Goal: Transaction & Acquisition: Purchase product/service

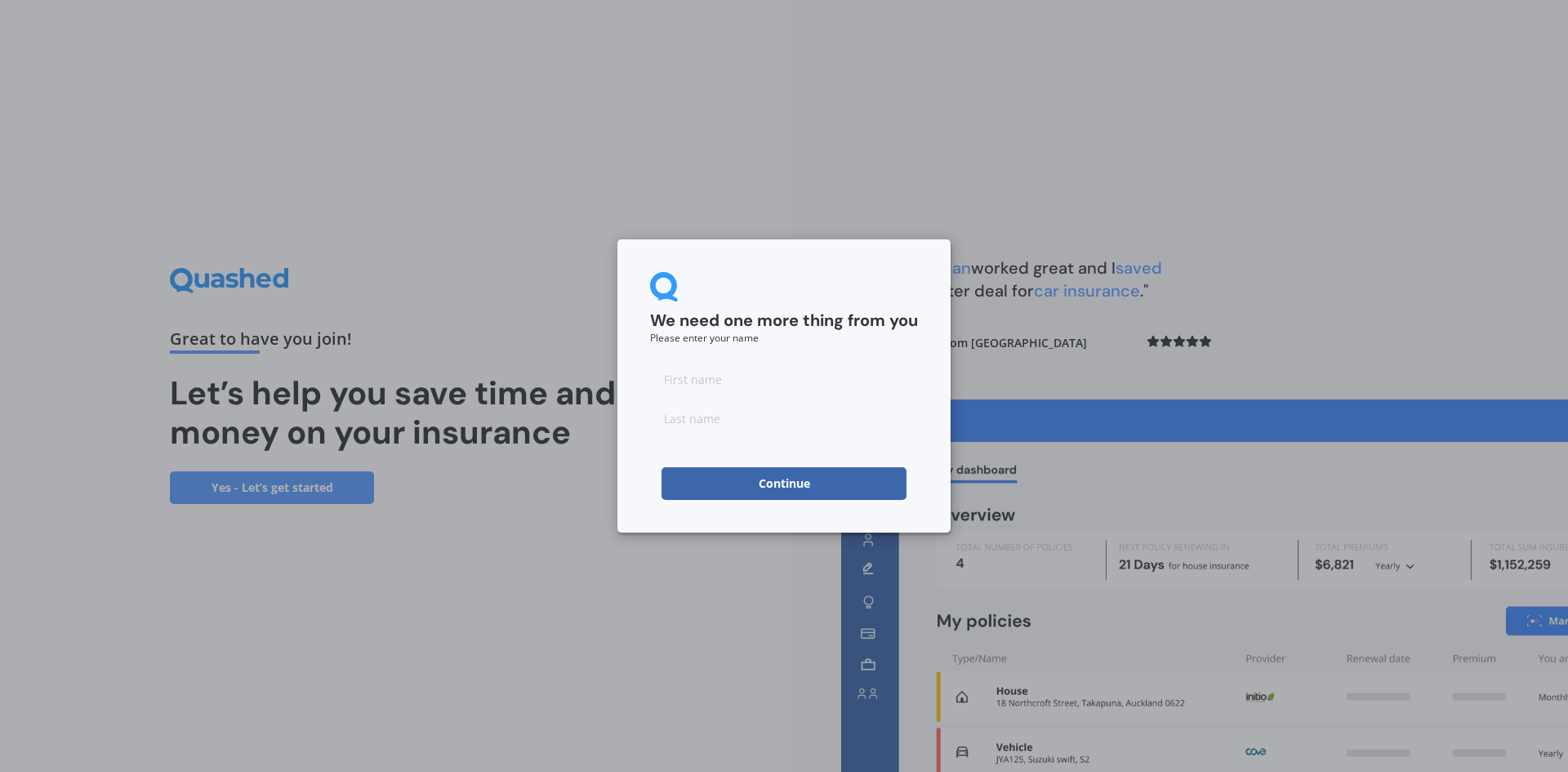
click at [1074, 292] on div "We need one more thing from you Please enter your name Continue" at bounding box center [784, 386] width 1568 height 772
drag, startPoint x: 714, startPoint y: 395, endPoint x: 727, endPoint y: 383, distance: 17.7
click at [714, 395] on input at bounding box center [784, 379] width 268 height 33
type input "Nat"
type input "[PERSON_NAME]"
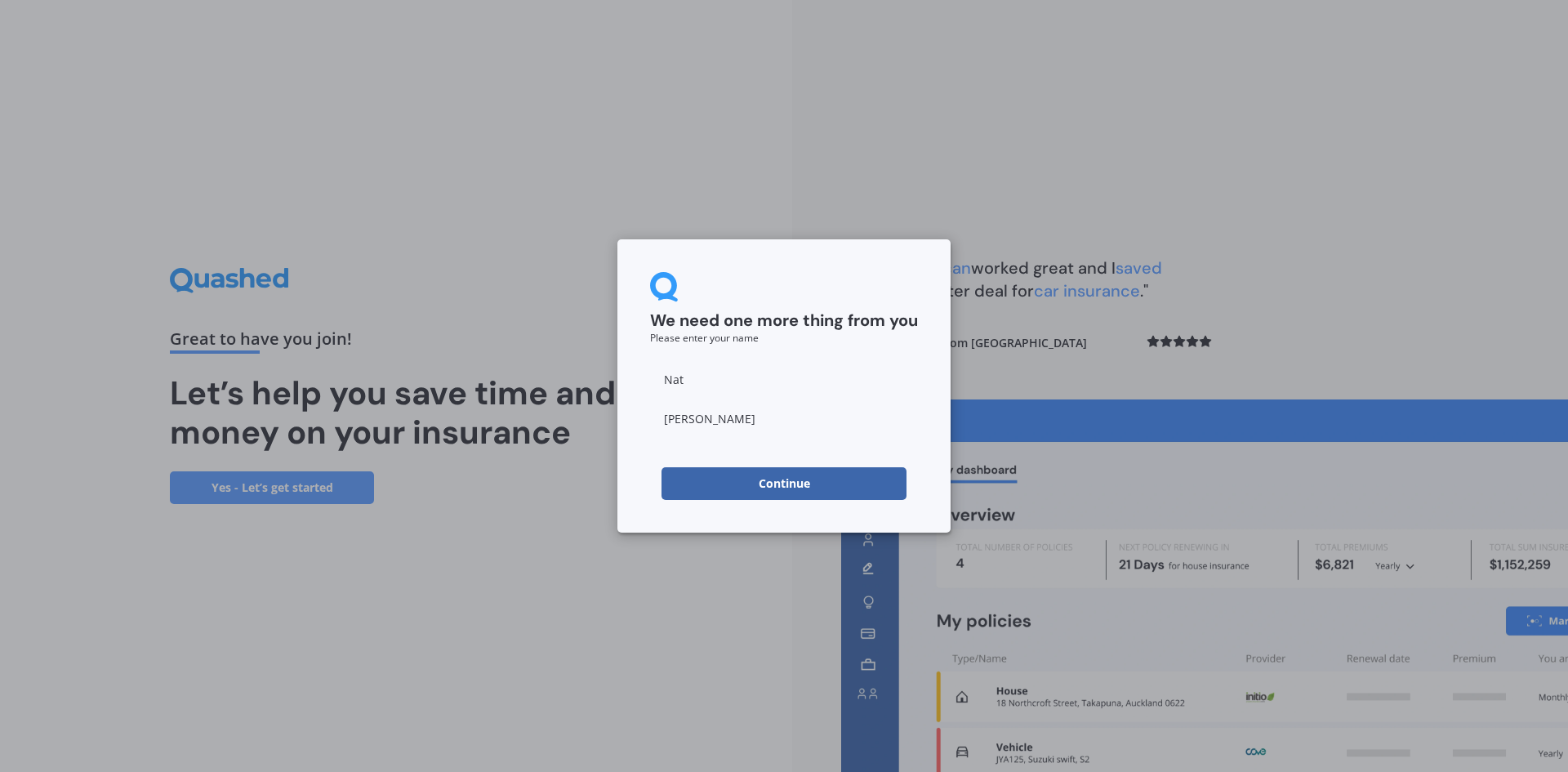
click at [697, 473] on button "Continue" at bounding box center [784, 483] width 245 height 33
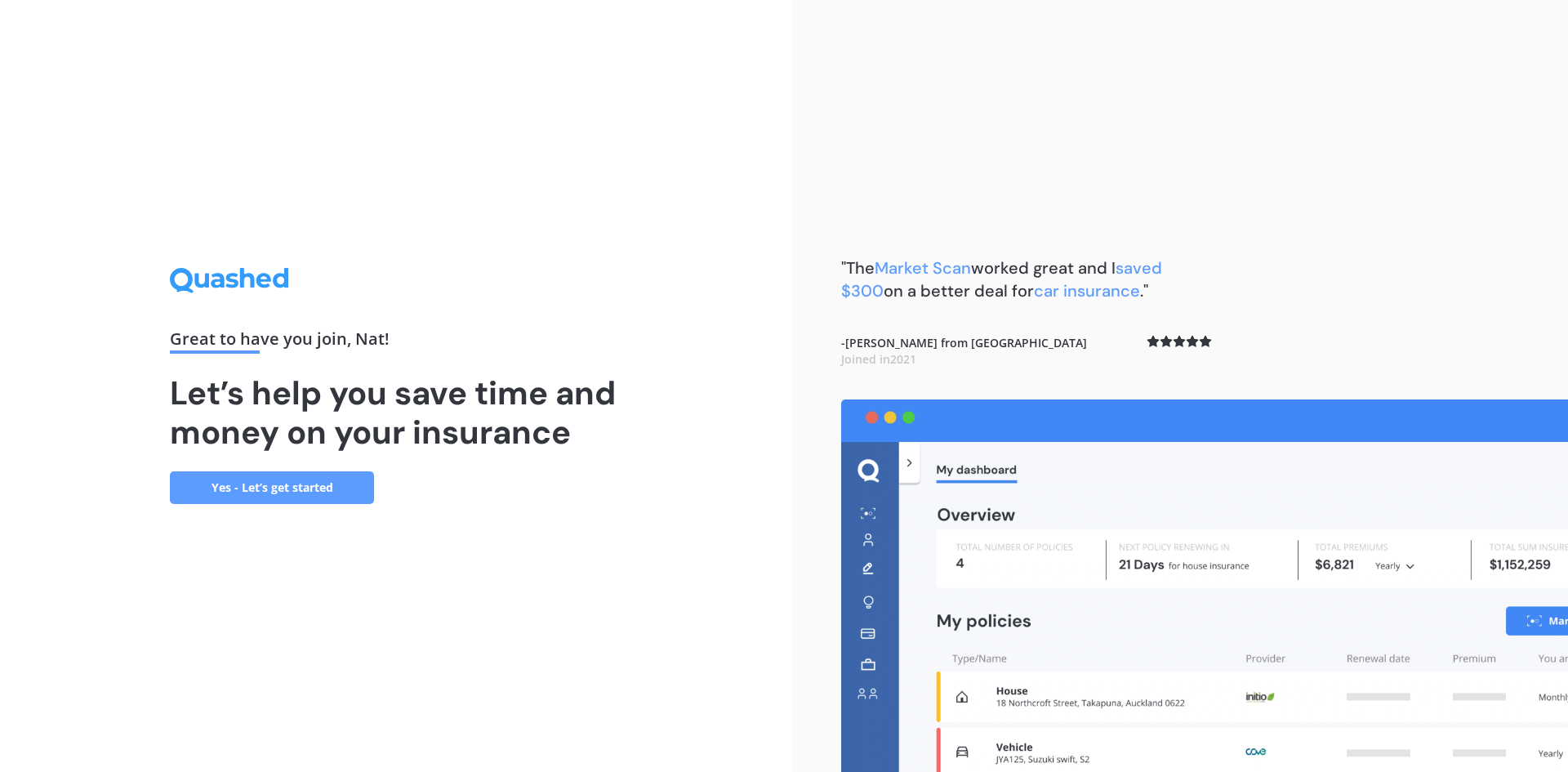
click at [282, 488] on link "Yes - Let’s get started" at bounding box center [272, 488] width 204 height 33
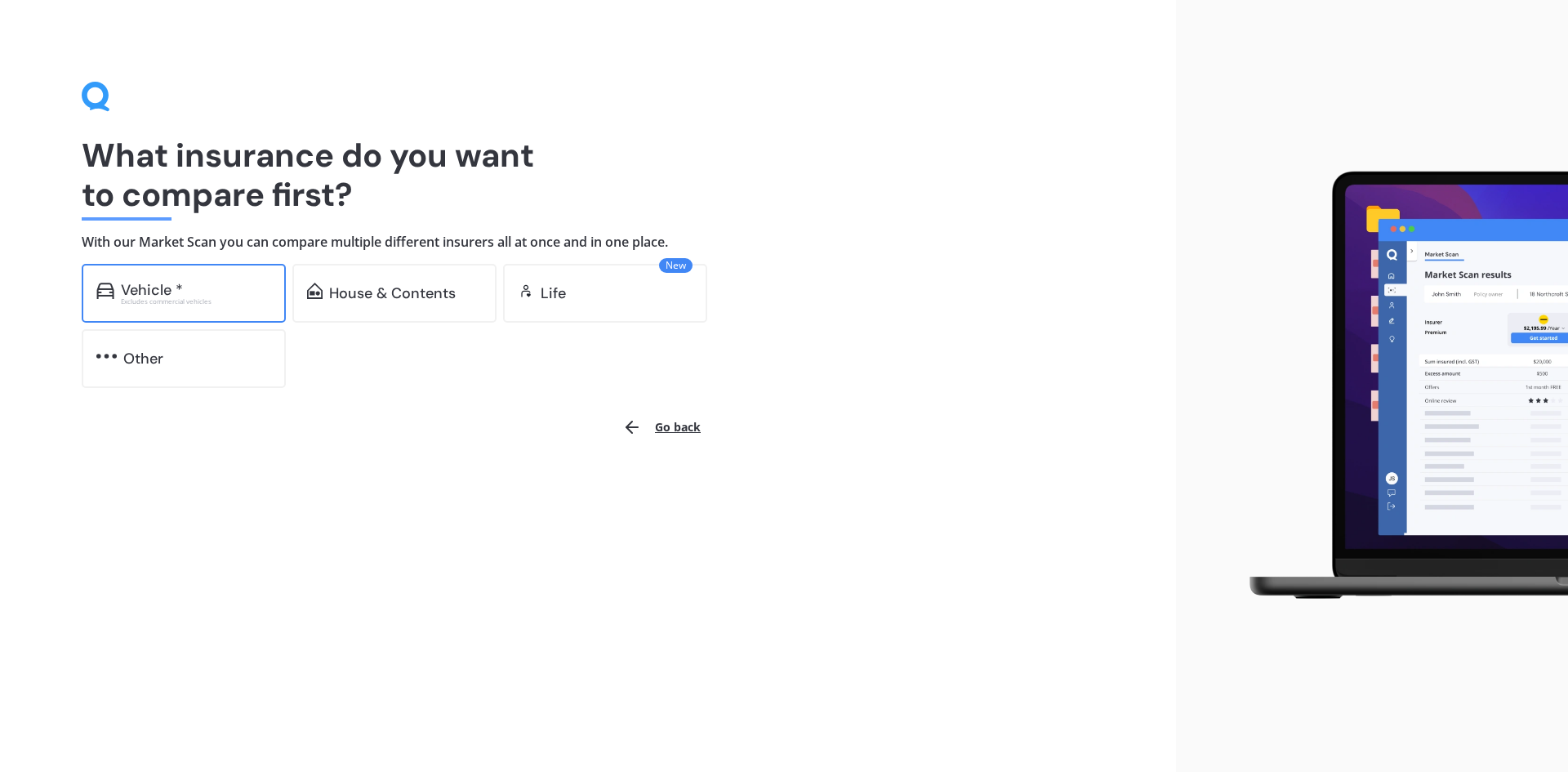
click at [218, 301] on div "Excludes commercial vehicles" at bounding box center [196, 301] width 150 height 7
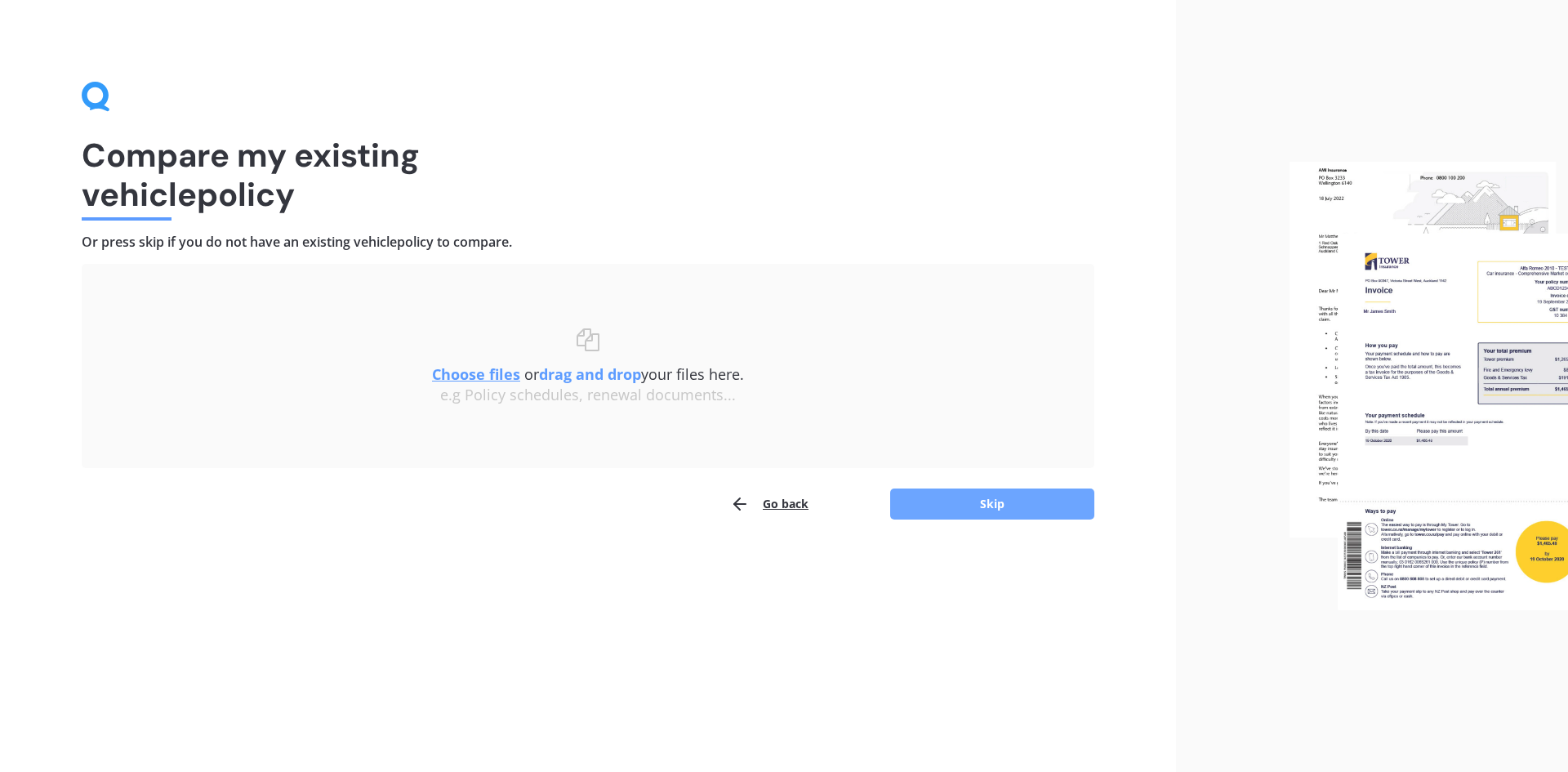
click at [907, 503] on button "Skip" at bounding box center [992, 504] width 204 height 31
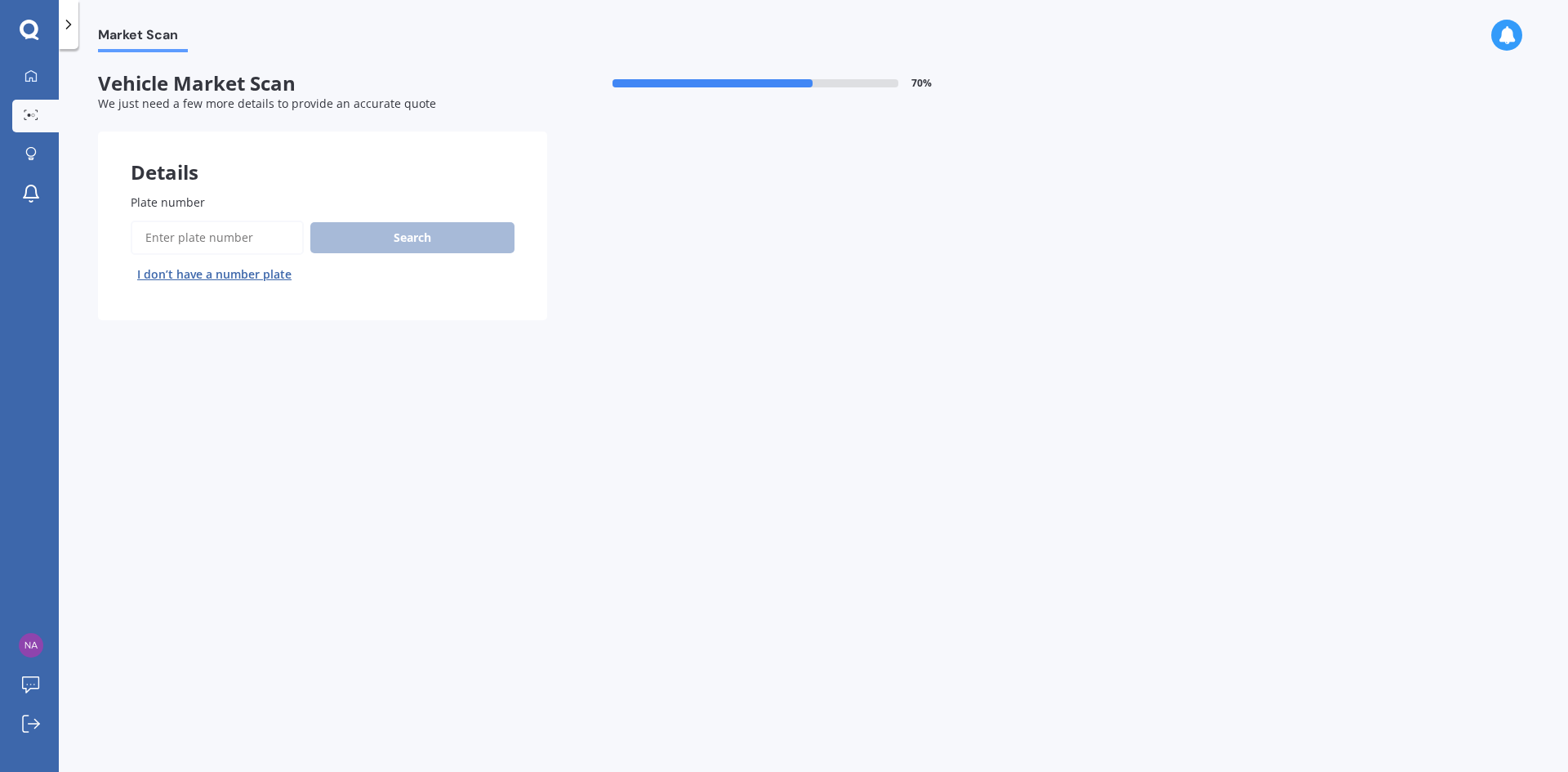
click at [240, 240] on input "Plate number" at bounding box center [217, 237] width 173 height 35
type input "QTK83"
click at [356, 237] on button "Search" at bounding box center [412, 237] width 204 height 31
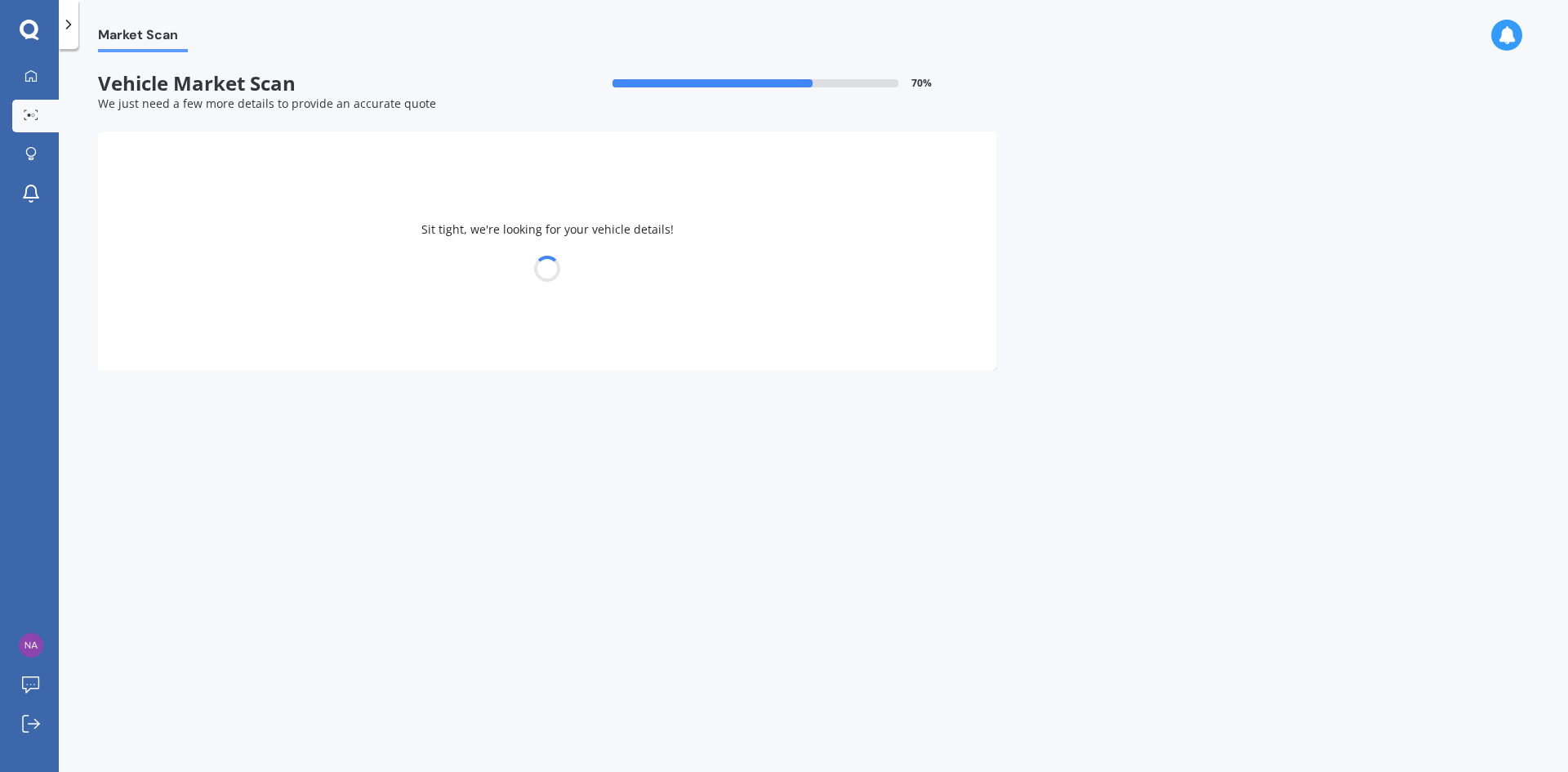
select select "NISSAN"
select select "LEAF"
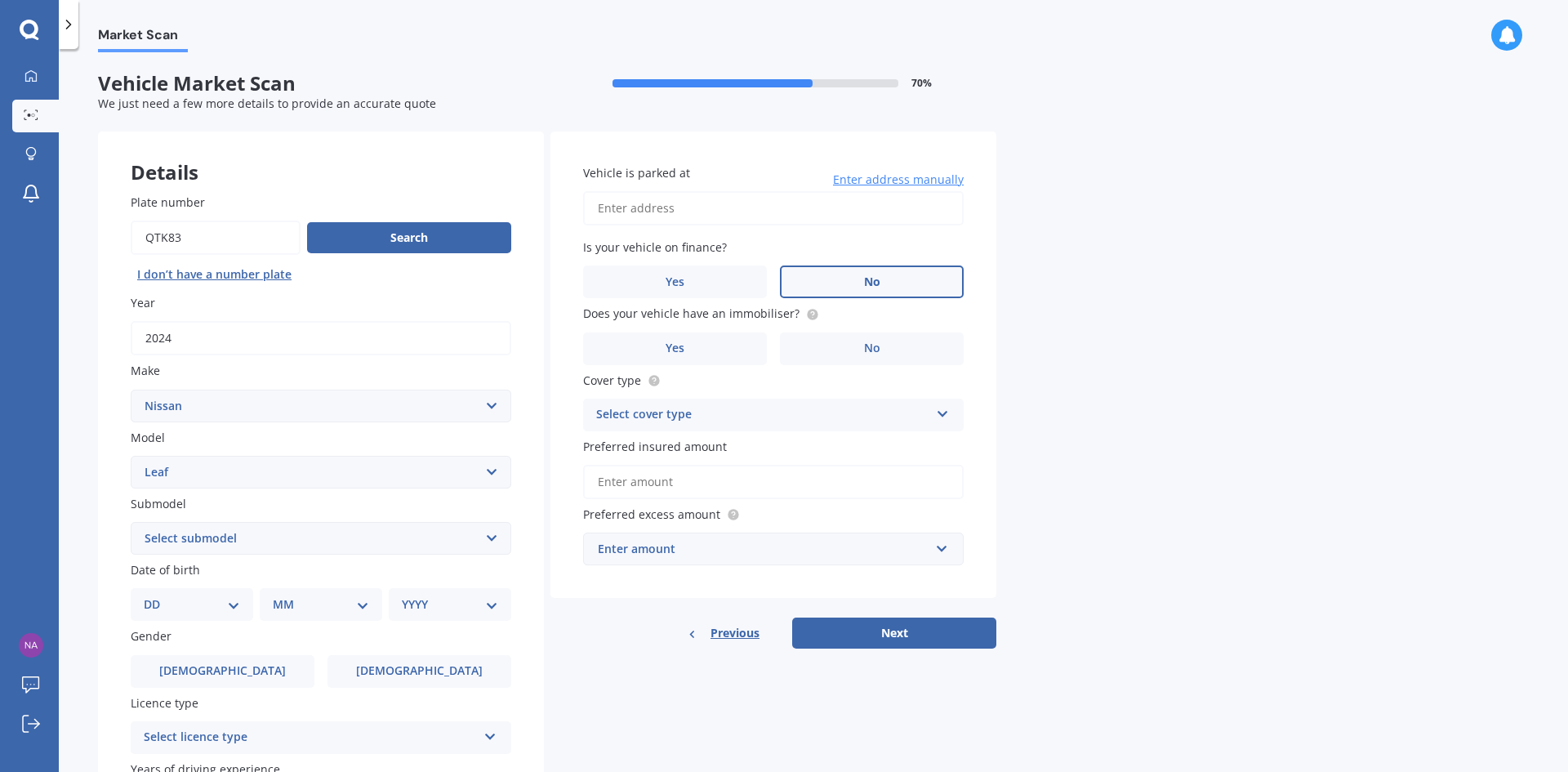
click at [848, 289] on label "No" at bounding box center [872, 282] width 184 height 33
click at [0, 0] on input "No" at bounding box center [0, 0] width 0 height 0
click at [918, 353] on label "No" at bounding box center [872, 348] width 184 height 33
click at [0, 0] on input "No" at bounding box center [0, 0] width 0 height 0
click at [666, 348] on span "Yes" at bounding box center [675, 348] width 19 height 13
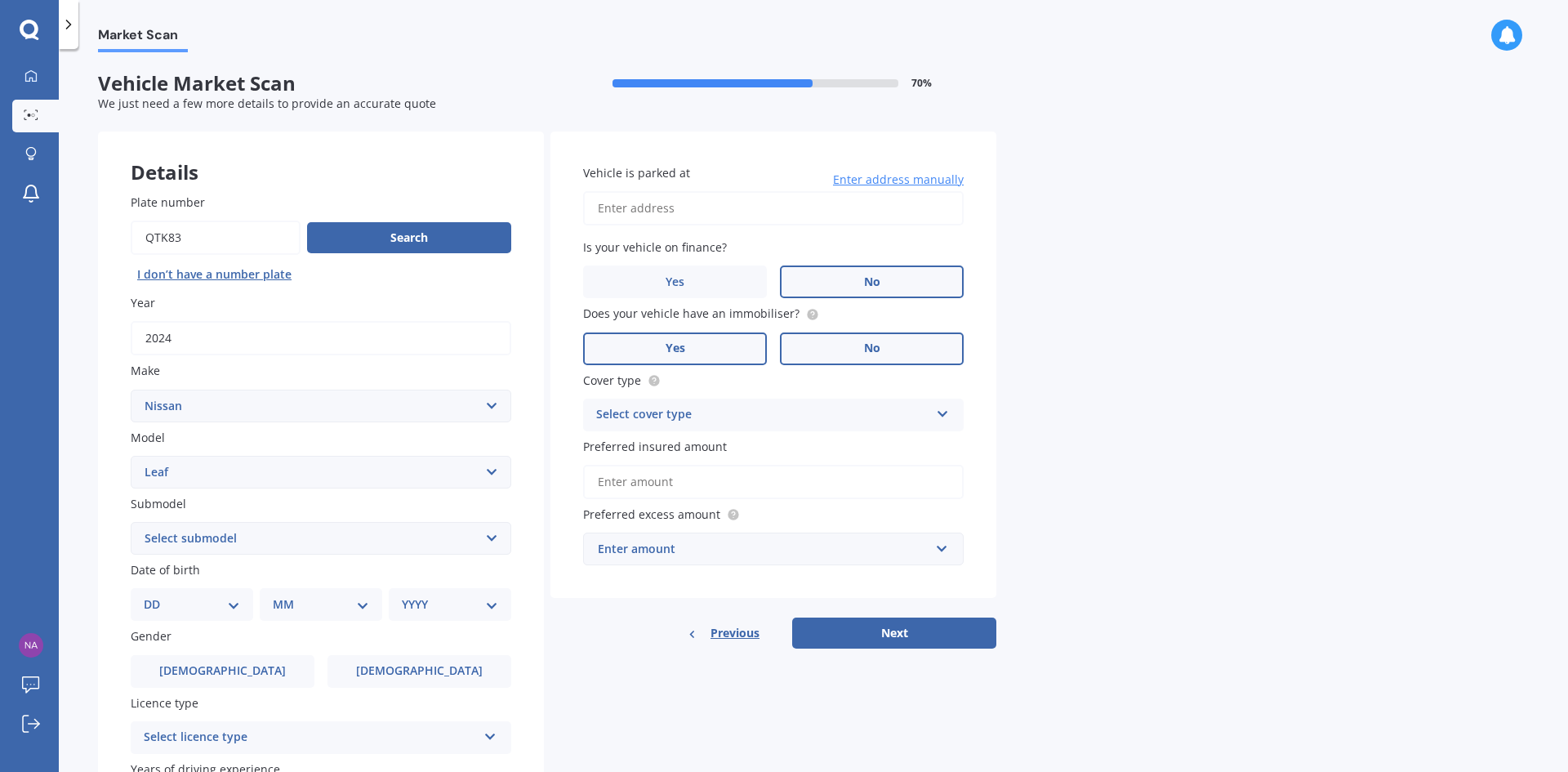
click at [0, 0] on input "Yes" at bounding box center [0, 0] width 0 height 0
click at [811, 314] on icon at bounding box center [812, 313] width 3 height 3
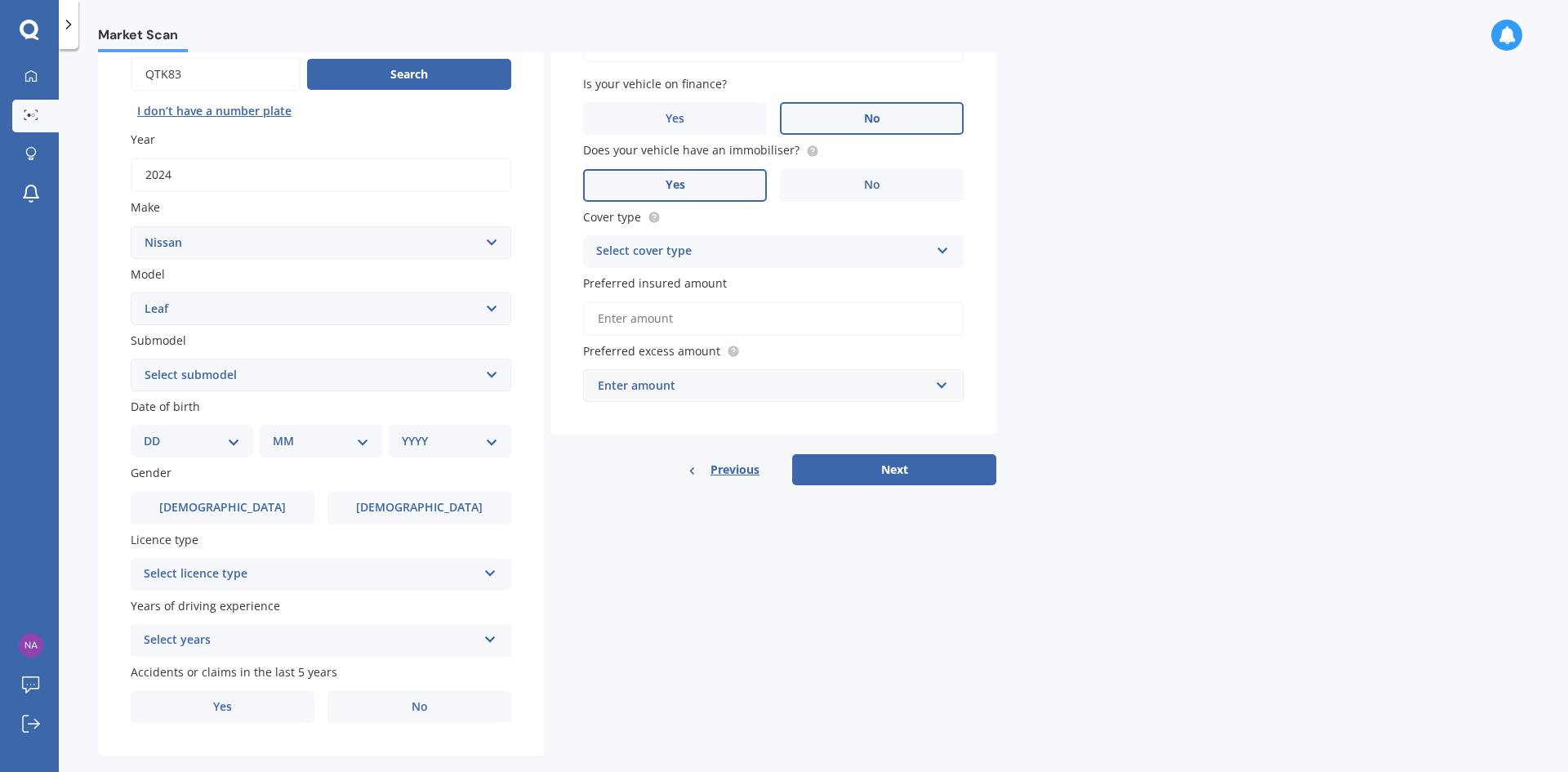
scroll to position [190, 0]
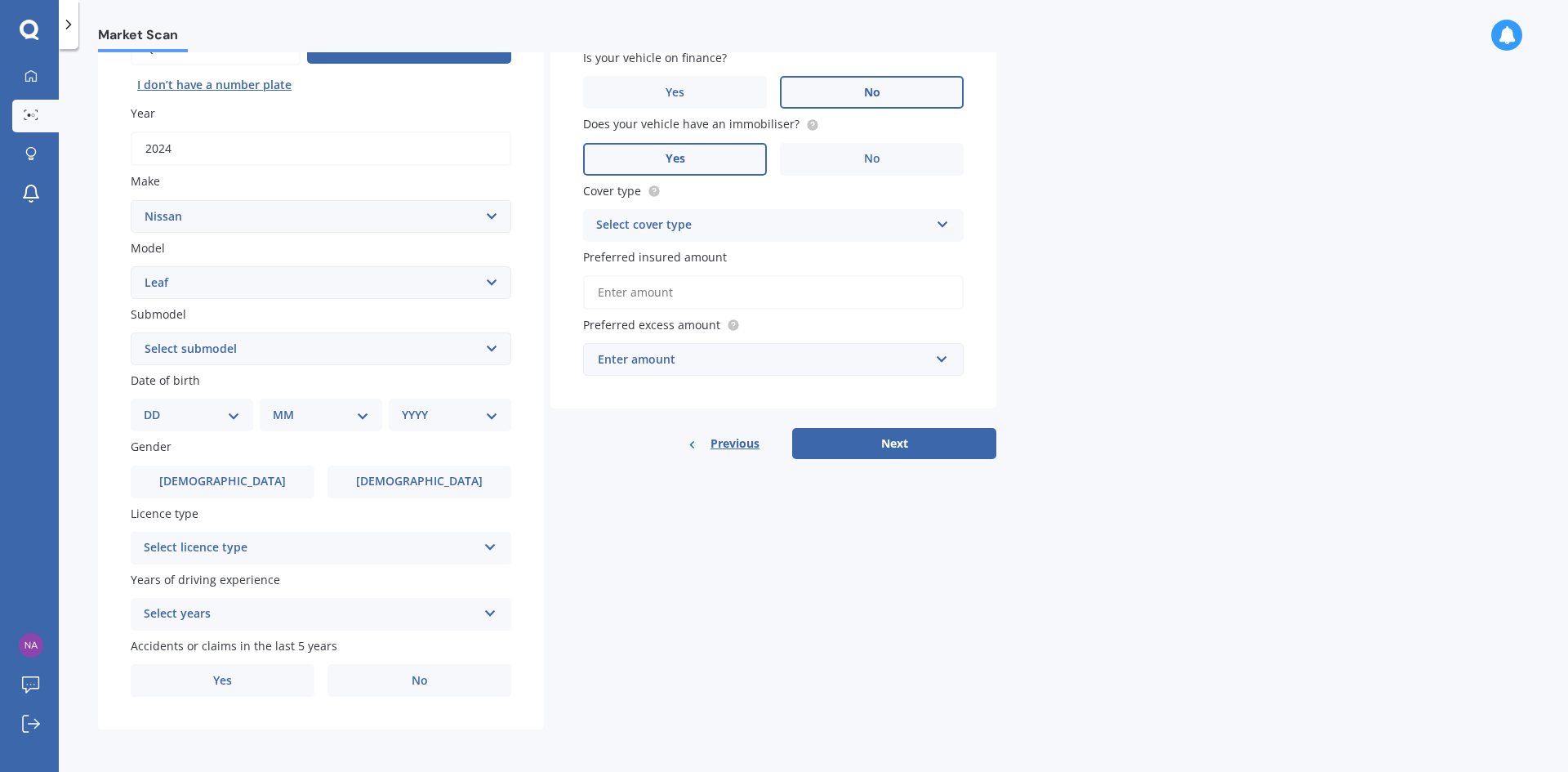
click at [274, 351] on select "Select submodel EV Hybrid" at bounding box center [321, 348] width 380 height 33
select select "EV"
click at [131, 332] on select "Select submodel EV Hybrid" at bounding box center [321, 348] width 380 height 33
click at [359, 477] on label "[DEMOGRAPHIC_DATA]" at bounding box center [419, 482] width 184 height 33
click at [0, 0] on input "[DEMOGRAPHIC_DATA]" at bounding box center [0, 0] width 0 height 0
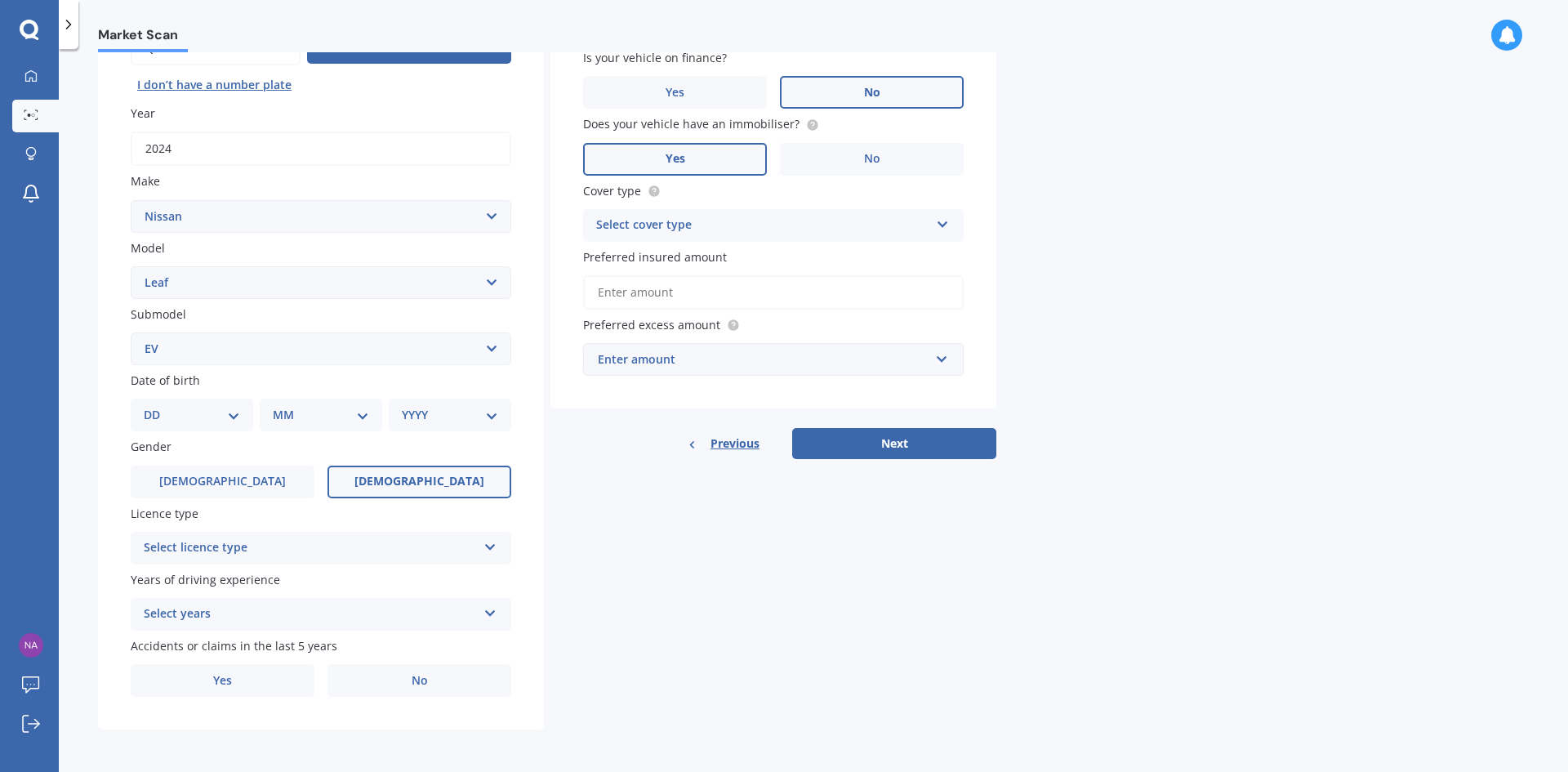
click at [310, 549] on div "Select licence type" at bounding box center [310, 548] width 333 height 19
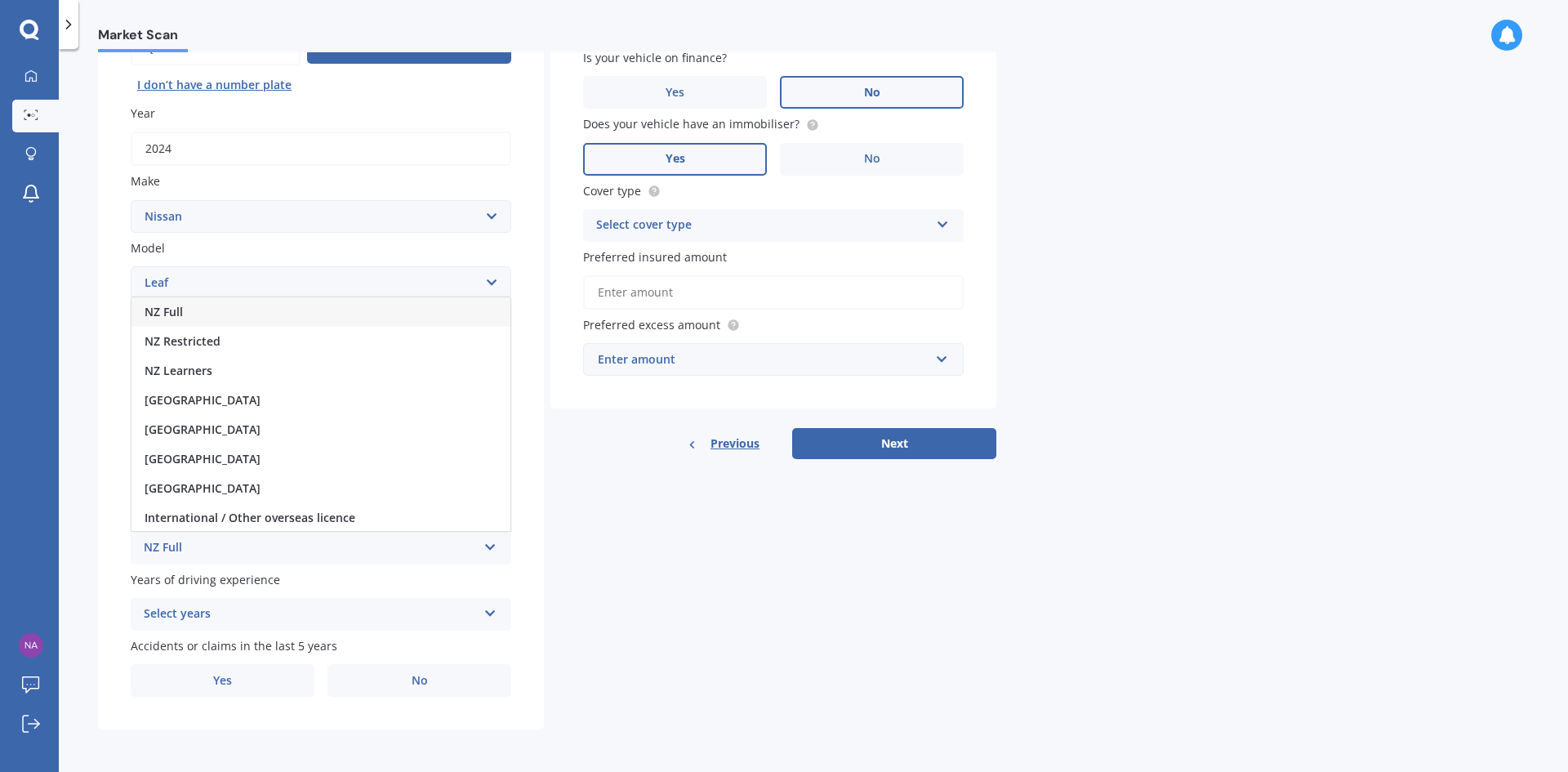
click at [173, 313] on span "NZ Full" at bounding box center [164, 311] width 39 height 15
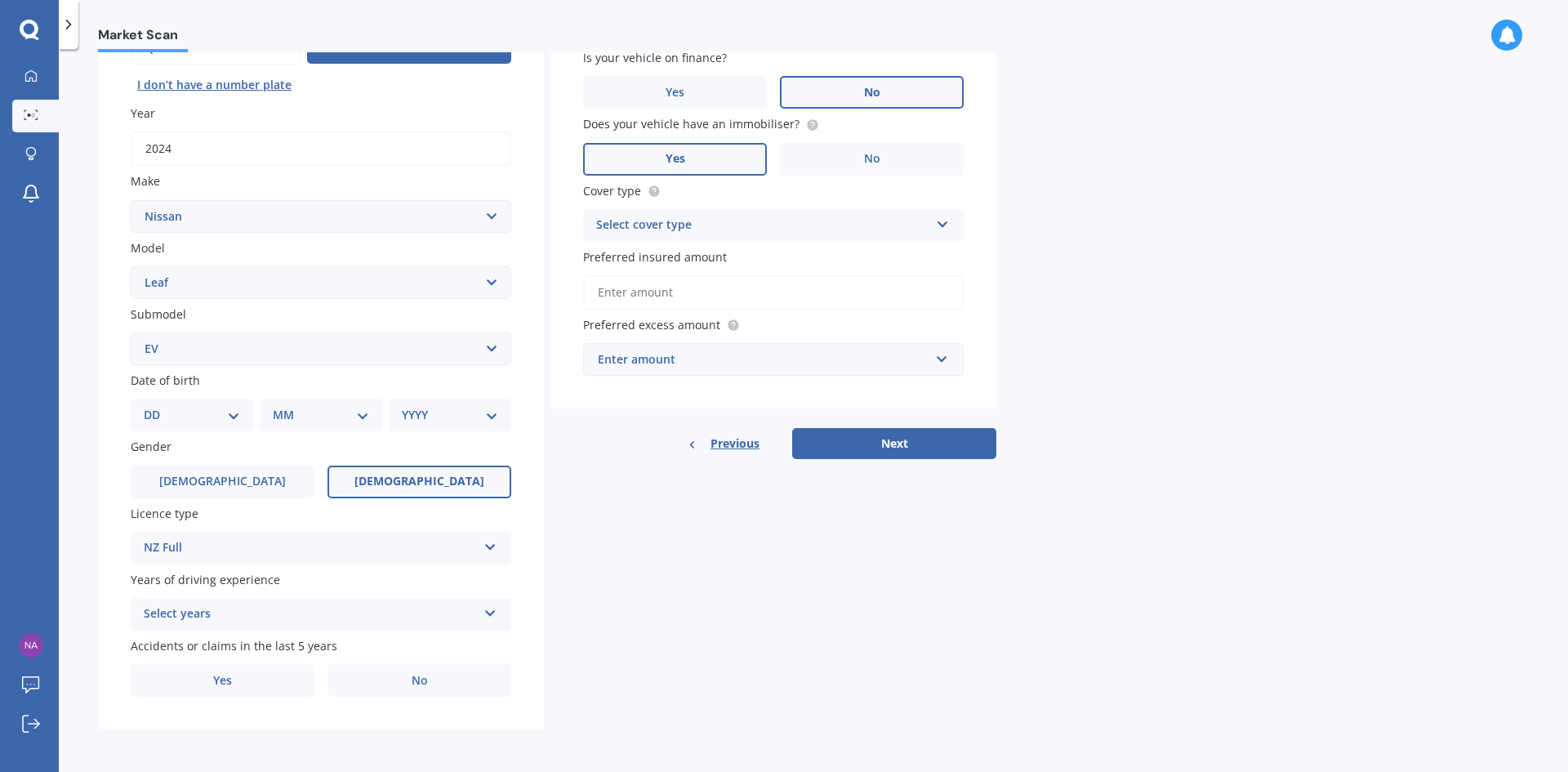
click at [342, 612] on div "Select years" at bounding box center [310, 613] width 333 height 19
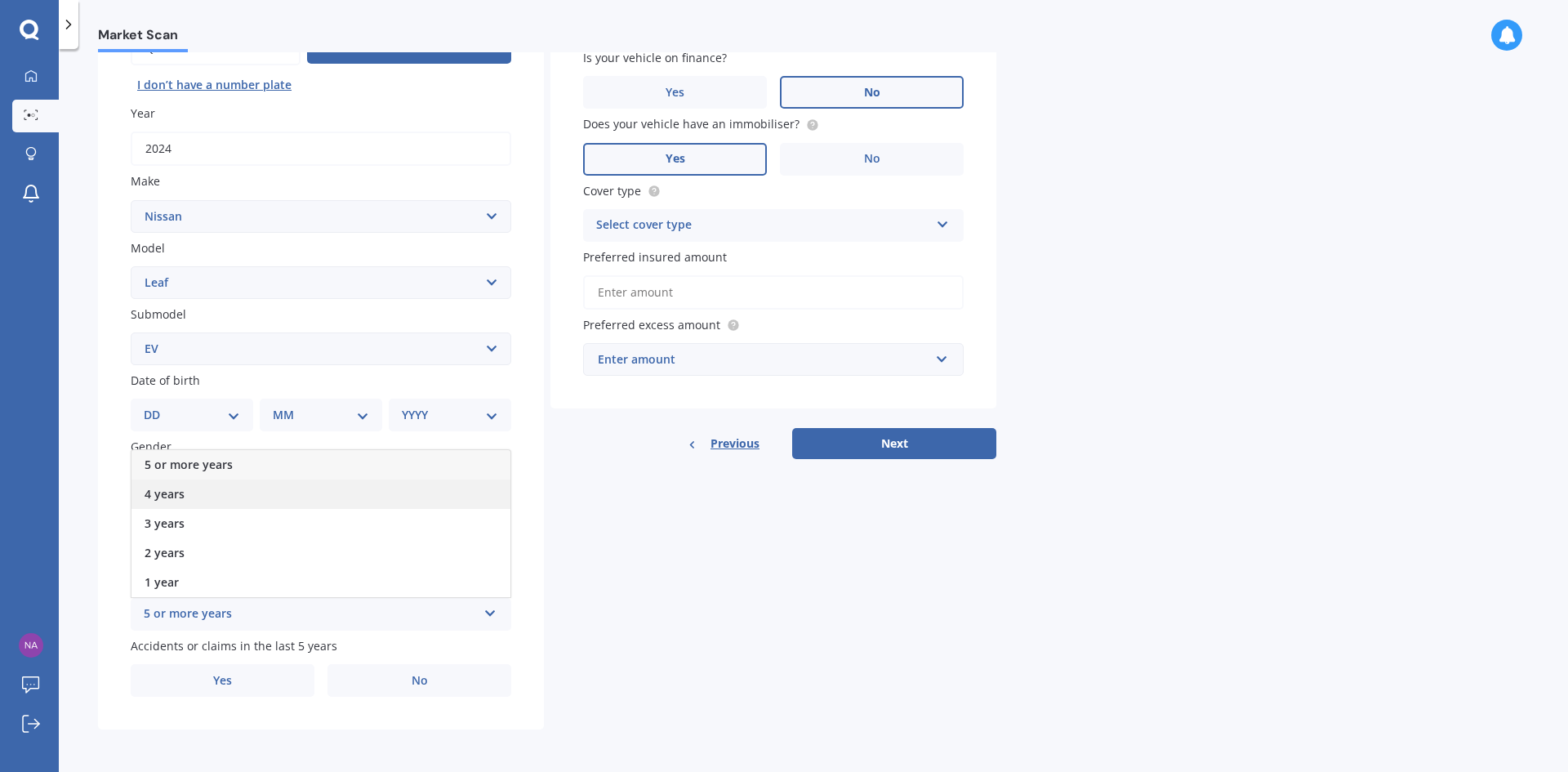
click at [186, 490] on div "4 years" at bounding box center [321, 494] width 379 height 30
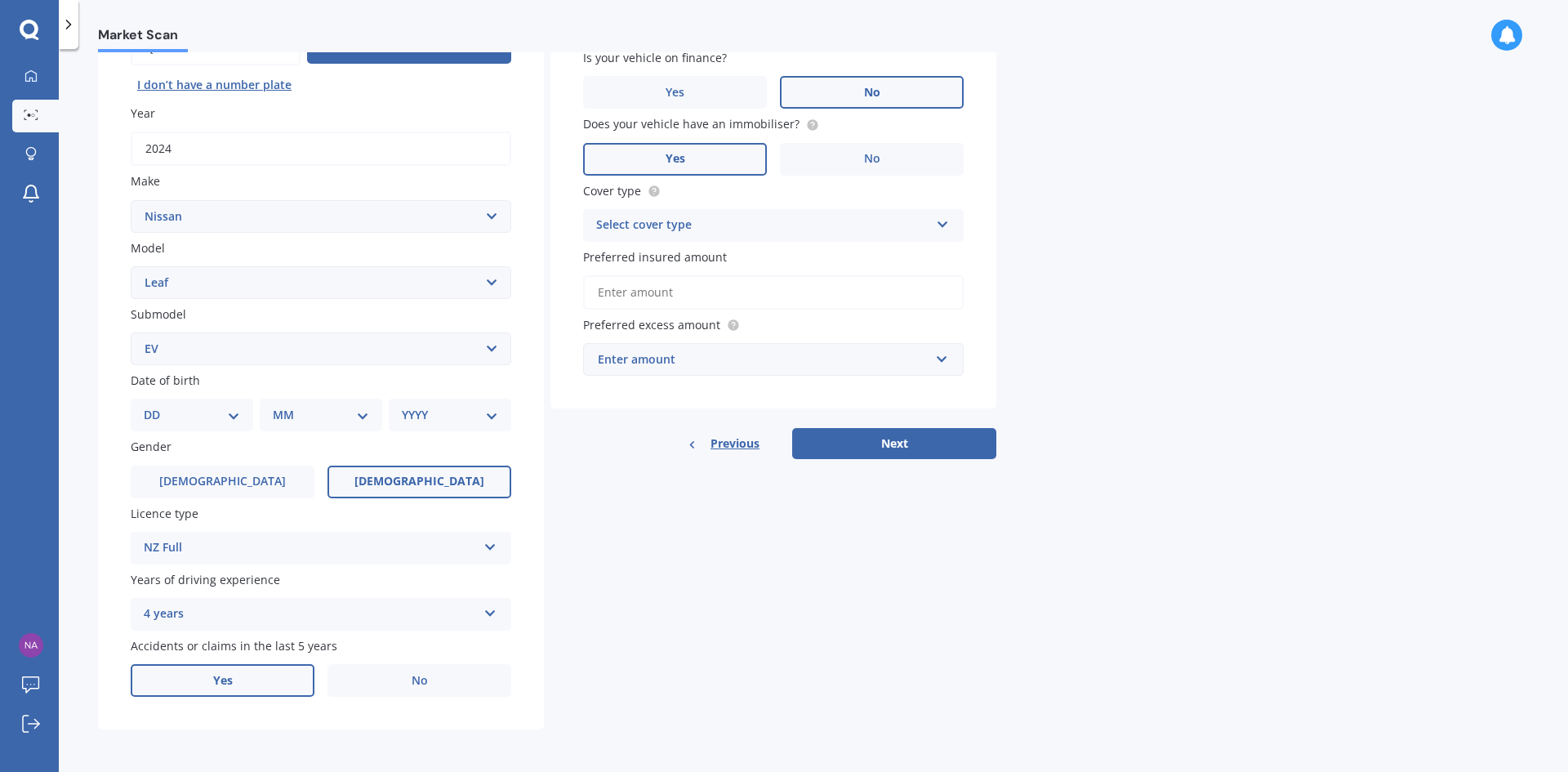
click at [237, 670] on label "Yes" at bounding box center [223, 680] width 184 height 33
click at [0, 0] on input "Yes" at bounding box center [0, 0] width 0 height 0
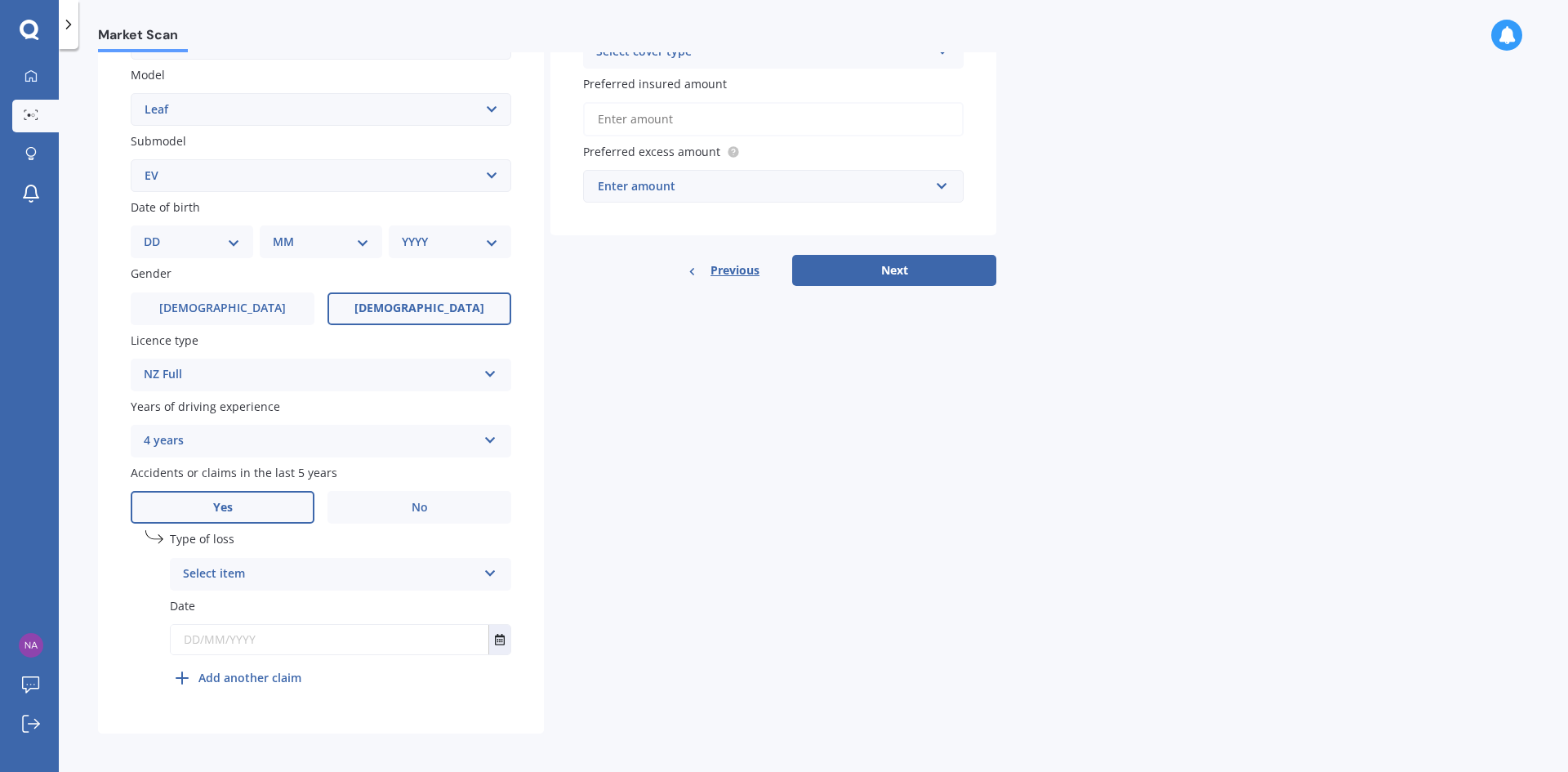
scroll to position [367, 0]
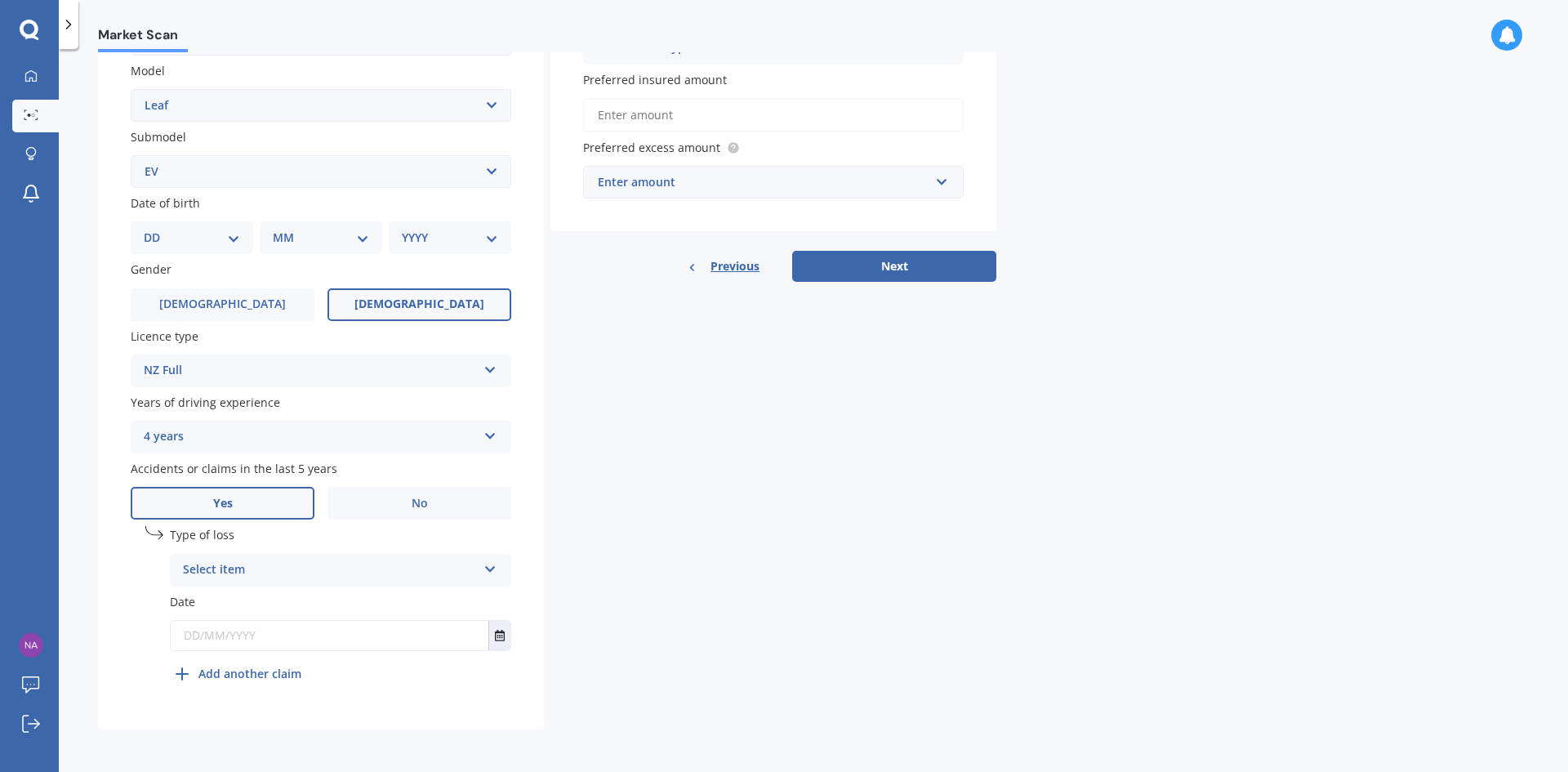
click at [384, 568] on div "Select item" at bounding box center [330, 570] width 294 height 19
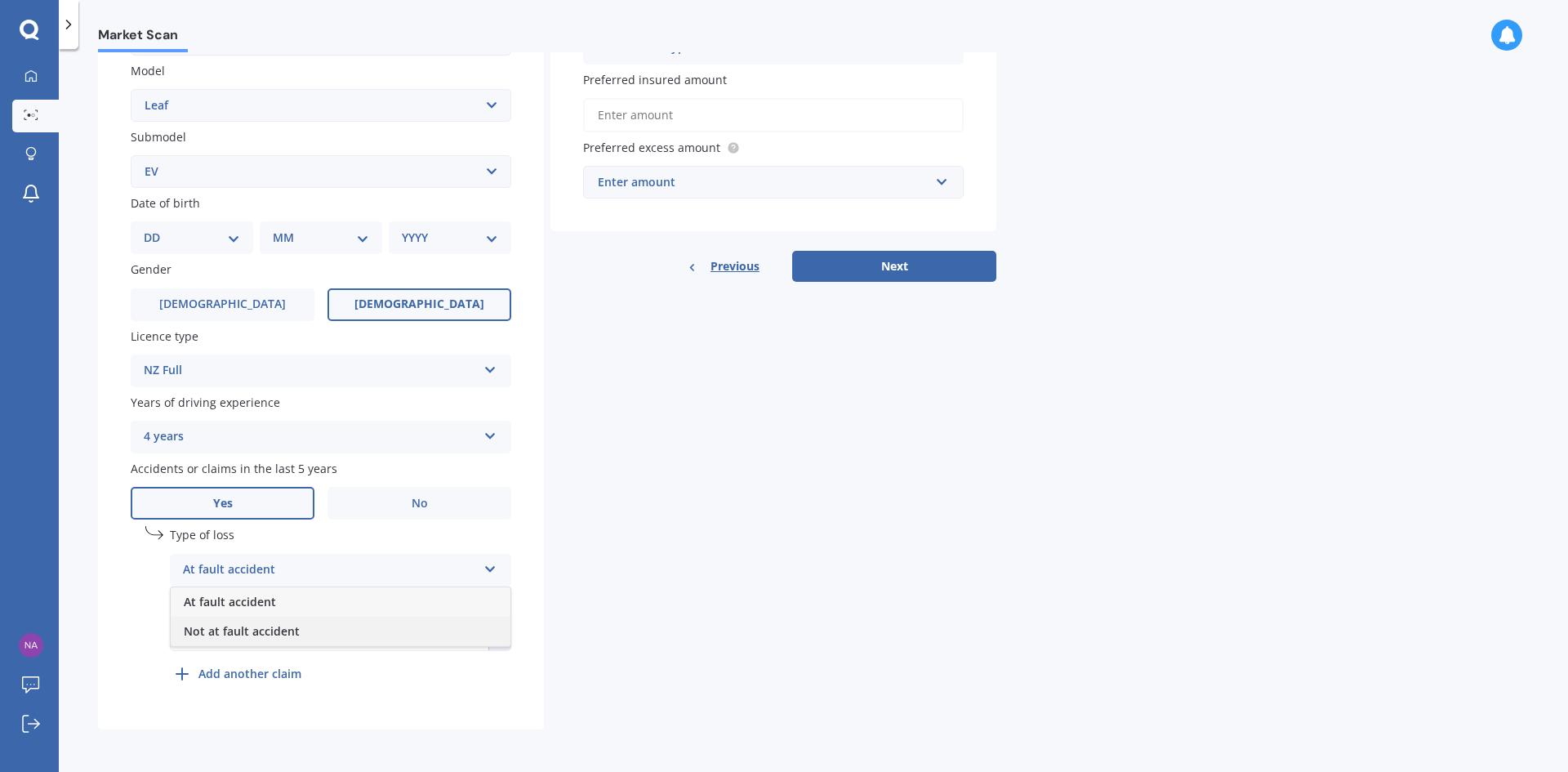
click at [342, 625] on div "Not at fault accident" at bounding box center [340, 631] width 340 height 30
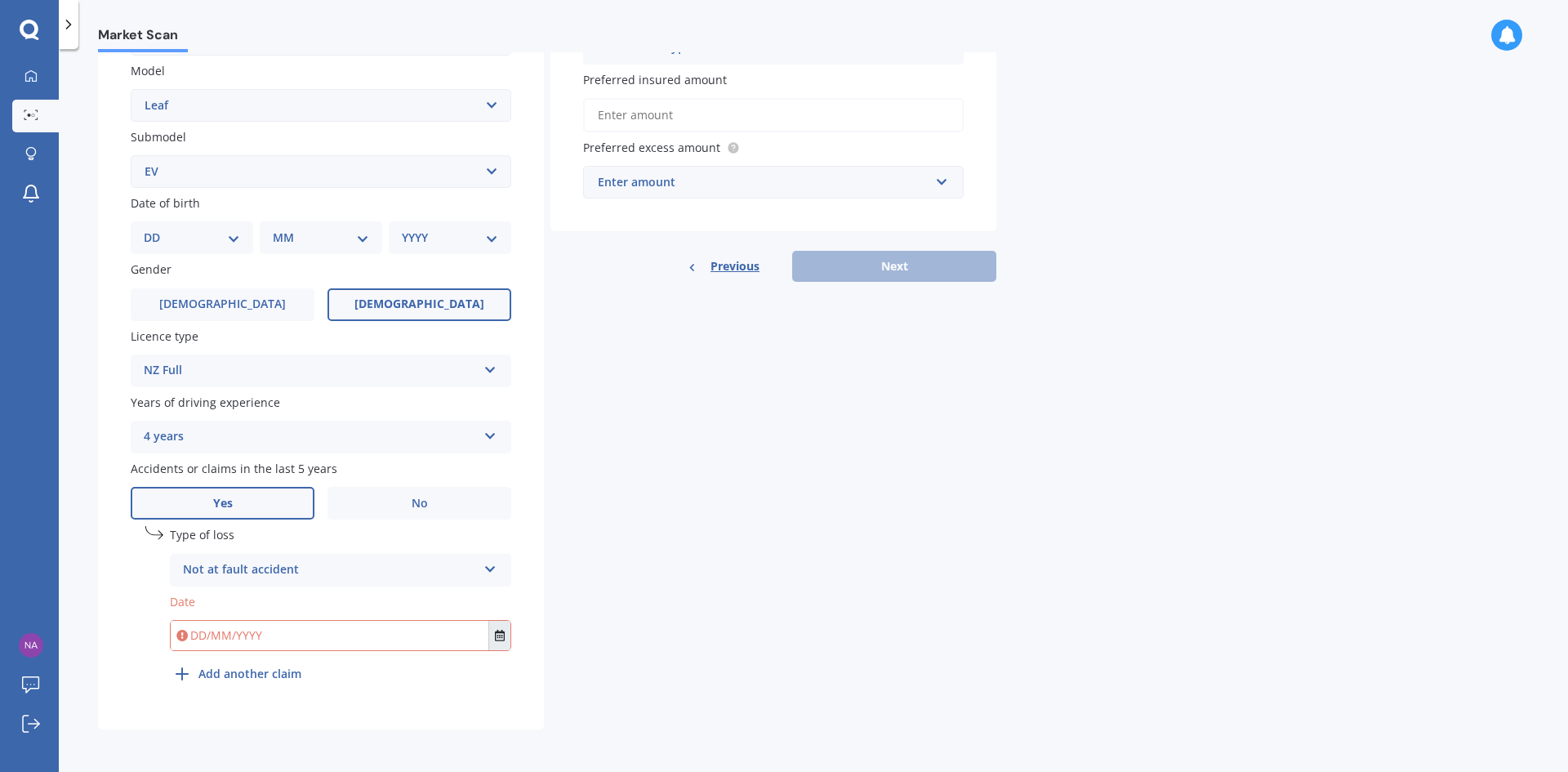
click at [498, 636] on icon "Select date" at bounding box center [500, 635] width 10 height 12
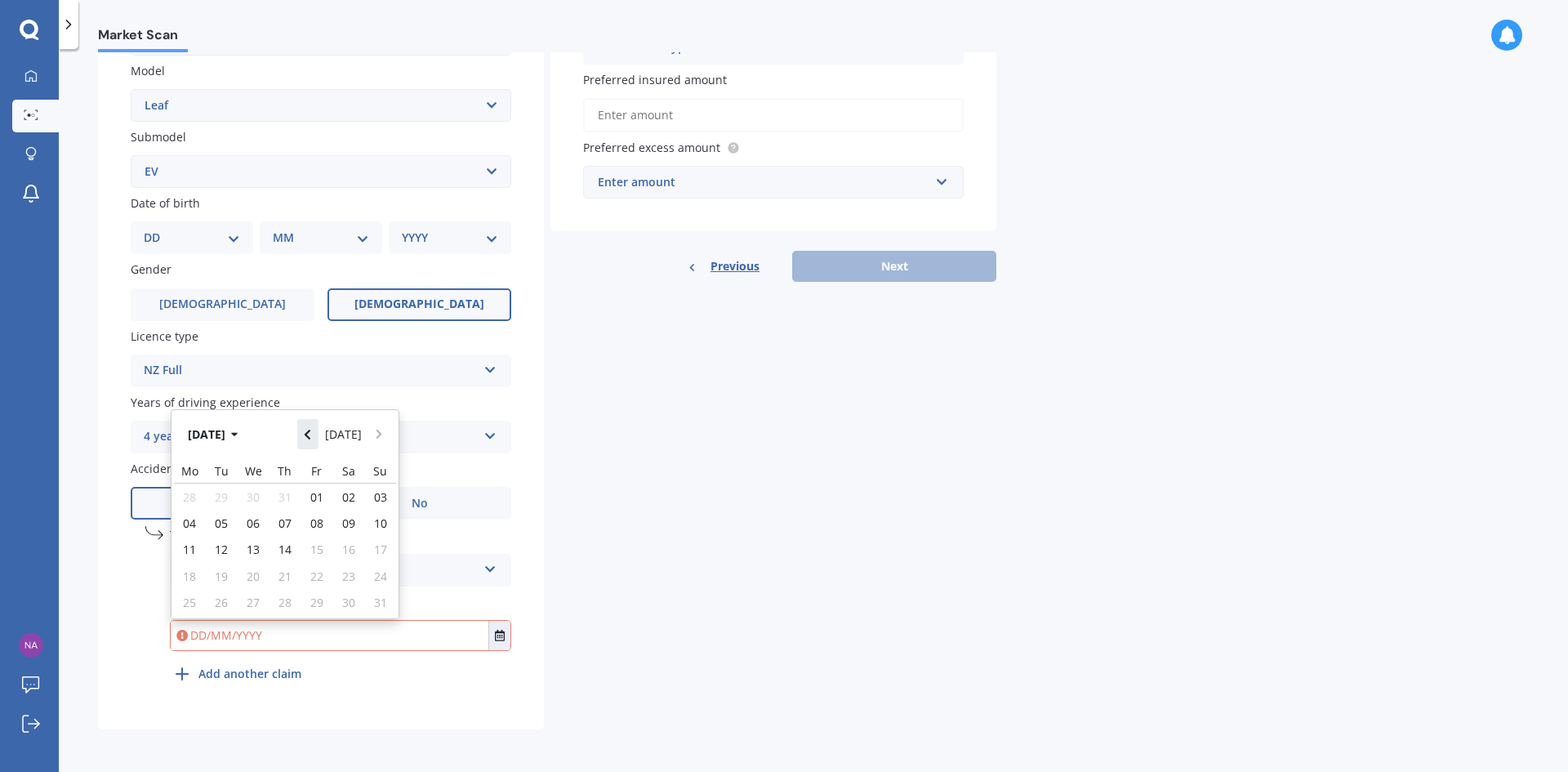
click at [311, 440] on icon "Navigate back" at bounding box center [307, 435] width 8 height 12
click at [314, 440] on button "Navigate back" at bounding box center [307, 429] width 21 height 30
click at [311, 440] on icon "Navigate back" at bounding box center [307, 435] width 8 height 12
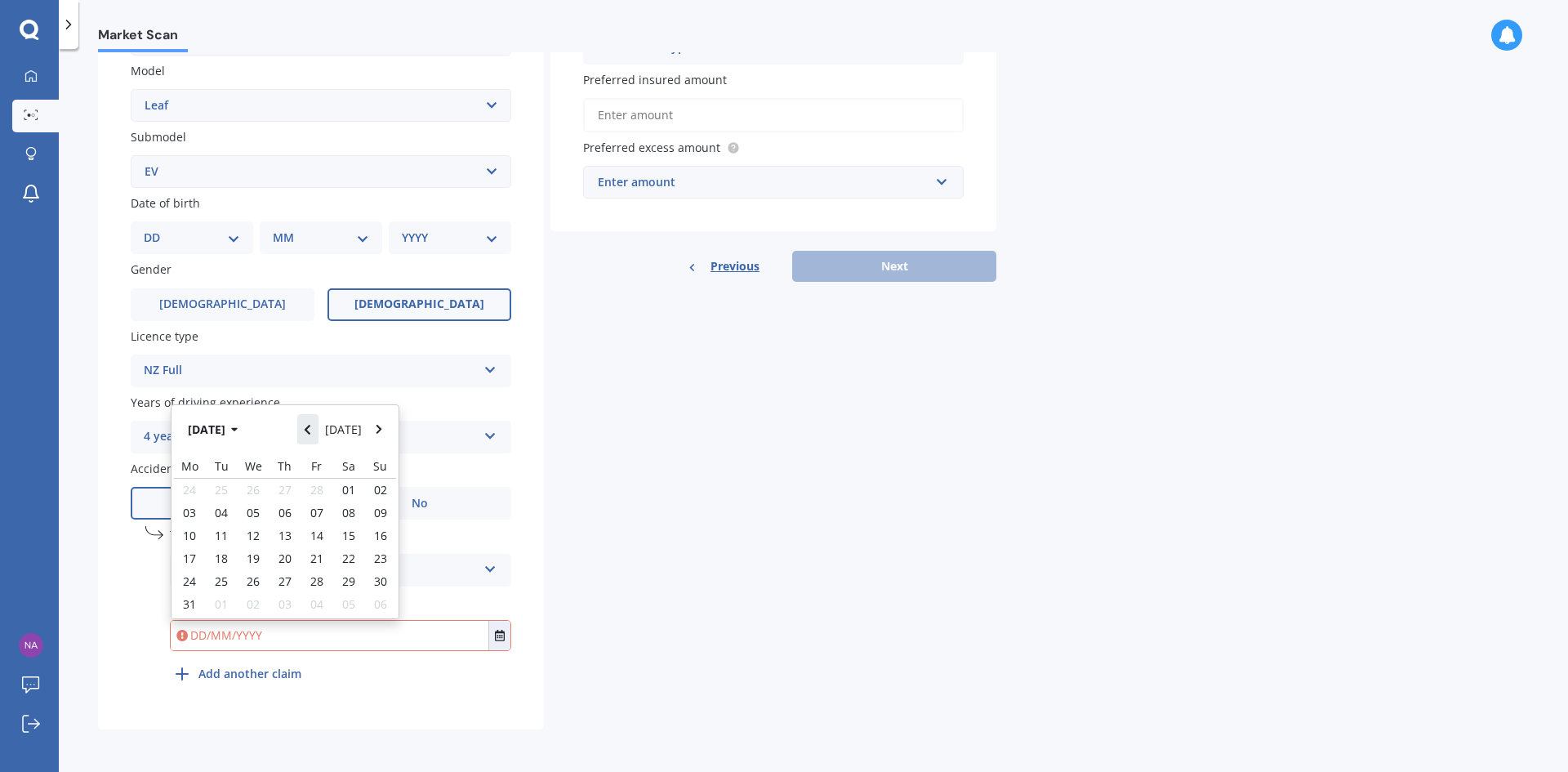
click at [314, 440] on button "Navigate back" at bounding box center [307, 429] width 21 height 30
click at [311, 440] on icon "Navigate back" at bounding box center [307, 435] width 8 height 12
click at [238, 435] on icon "button" at bounding box center [234, 435] width 7 height 4
click at [222, 434] on icon "button" at bounding box center [223, 435] width 7 height 4
click at [262, 536] on span "2024" at bounding box center [256, 537] width 26 height 15
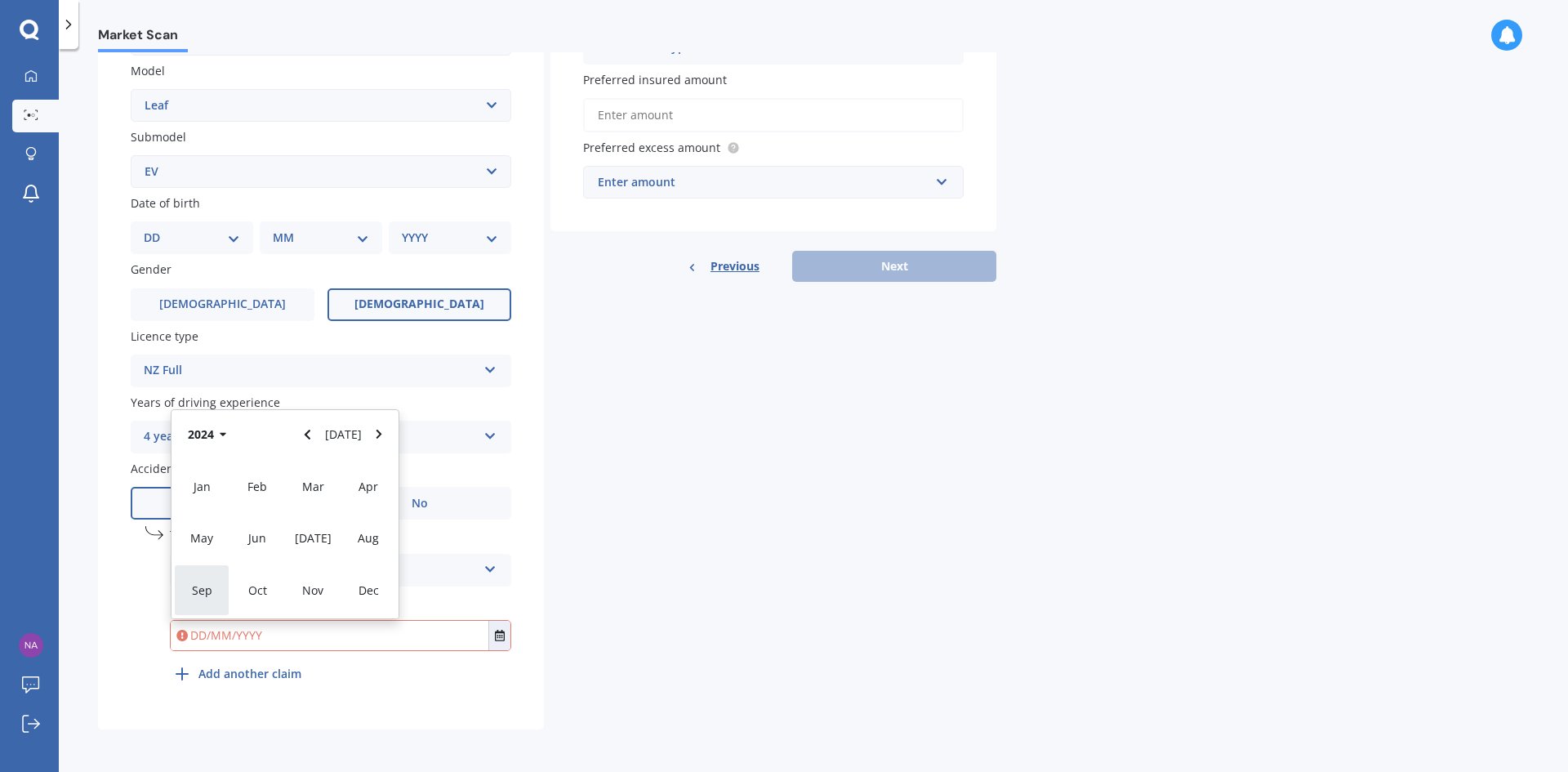
click at [208, 600] on div "Sep" at bounding box center [202, 590] width 56 height 51
click at [221, 534] on span "10" at bounding box center [221, 535] width 13 height 15
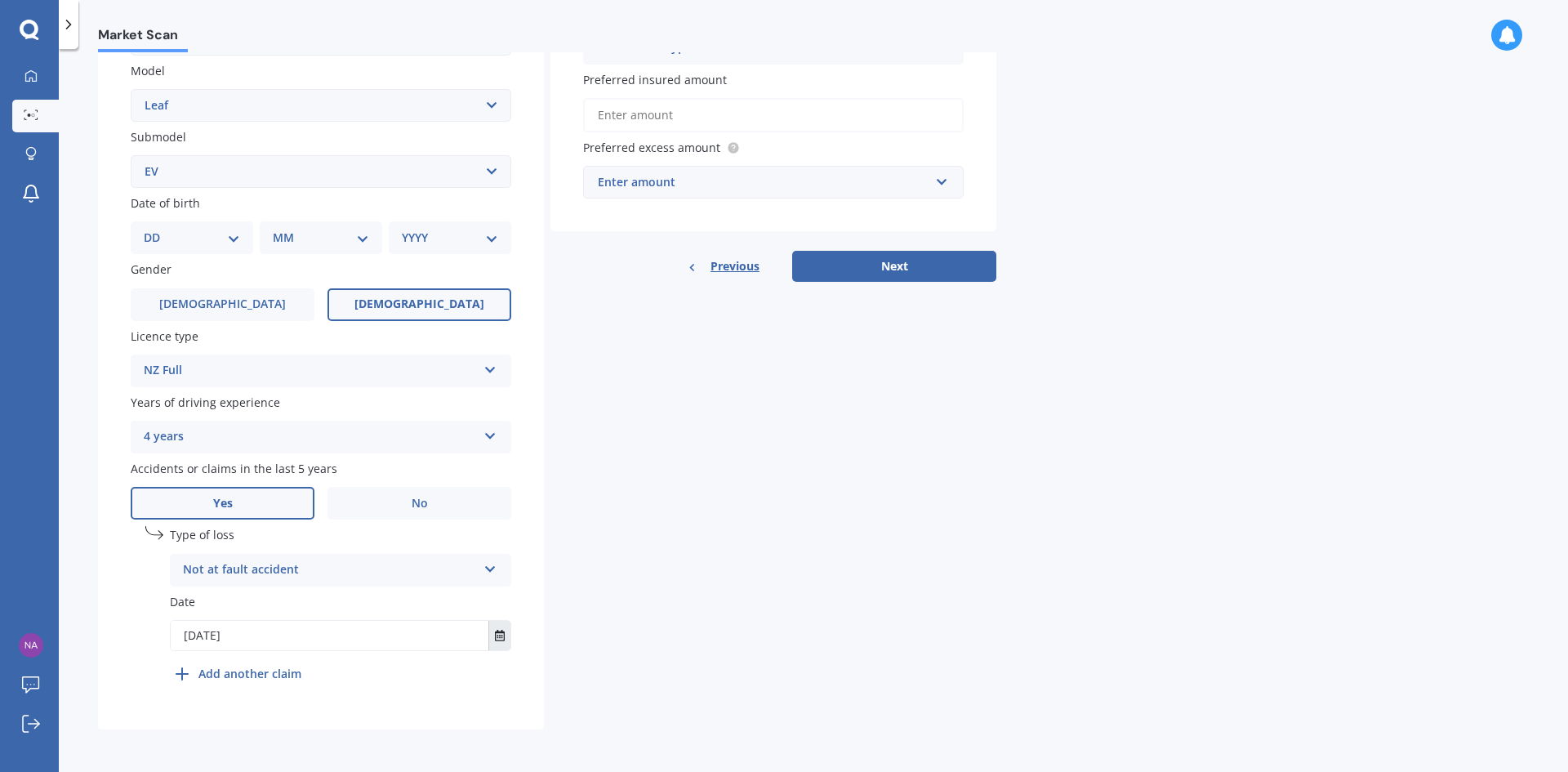
click at [498, 636] on icon "Select date" at bounding box center [500, 635] width 10 height 12
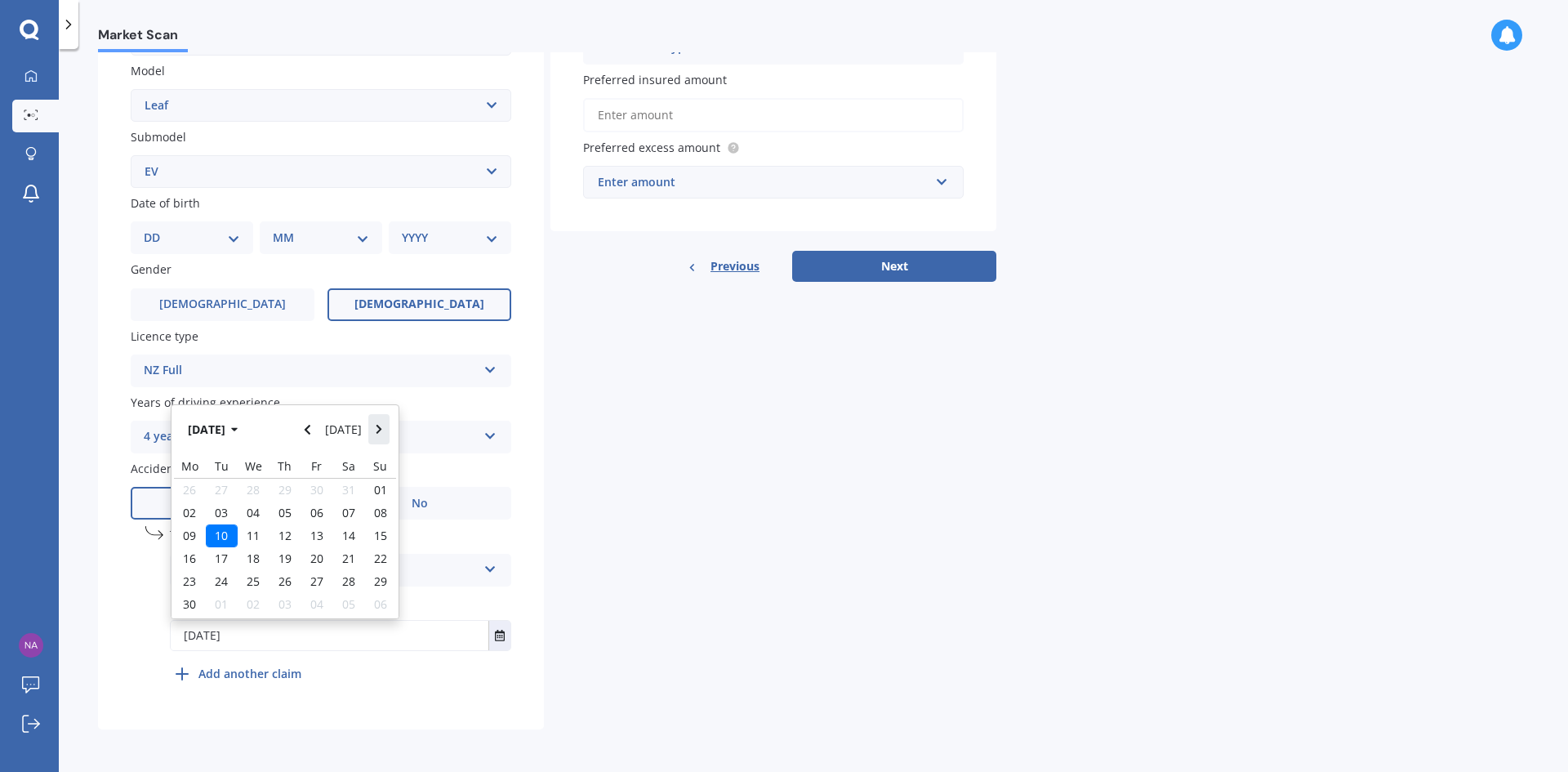
click at [373, 430] on button "Navigate forward" at bounding box center [379, 429] width 21 height 30
click at [224, 543] on span "15" at bounding box center [221, 549] width 13 height 15
type input "[DATE]"
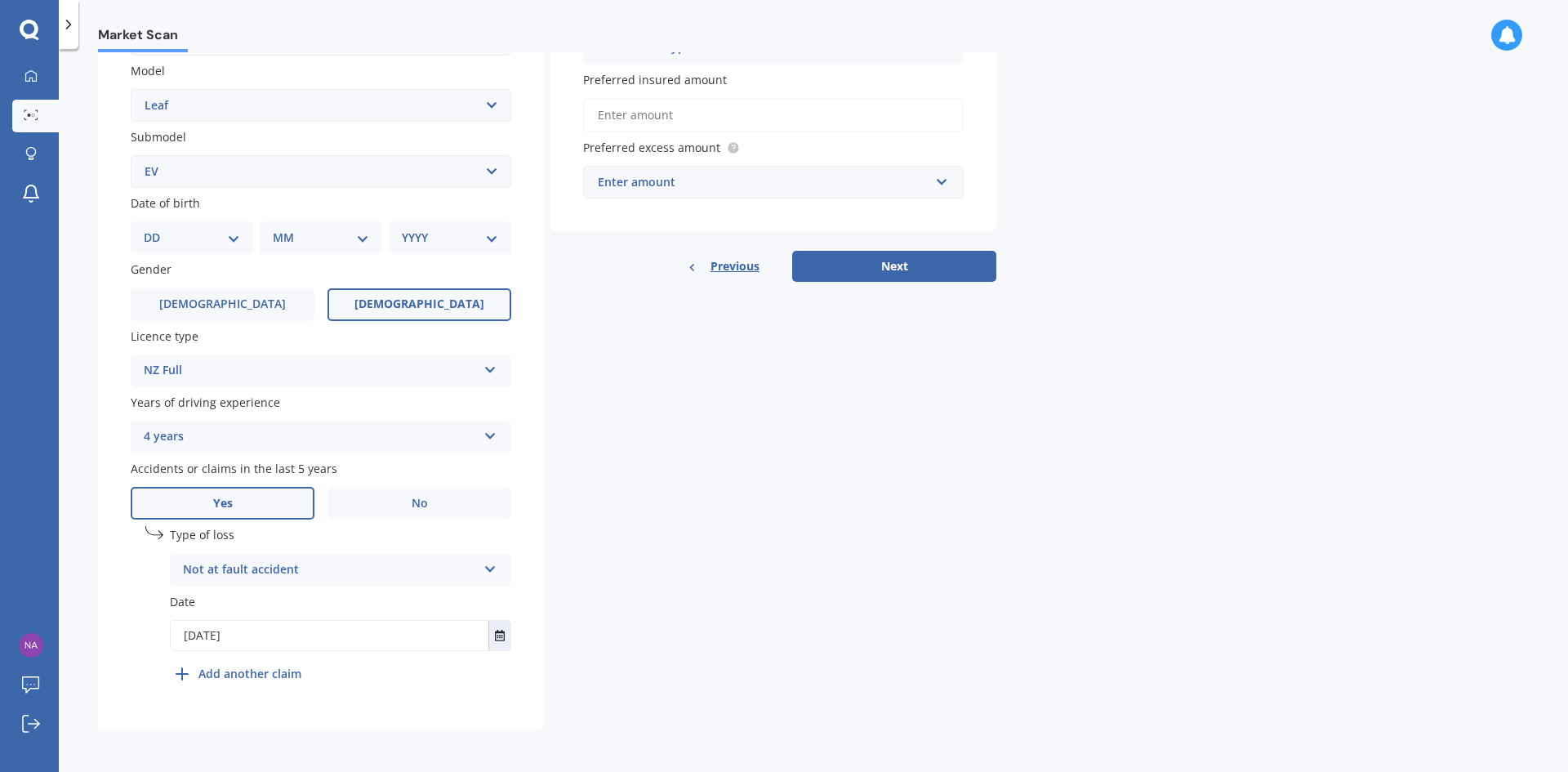
click at [714, 597] on div "Details Plate number Search I don’t have a number plate Year [DATE] Make Select…" at bounding box center [547, 246] width 898 height 964
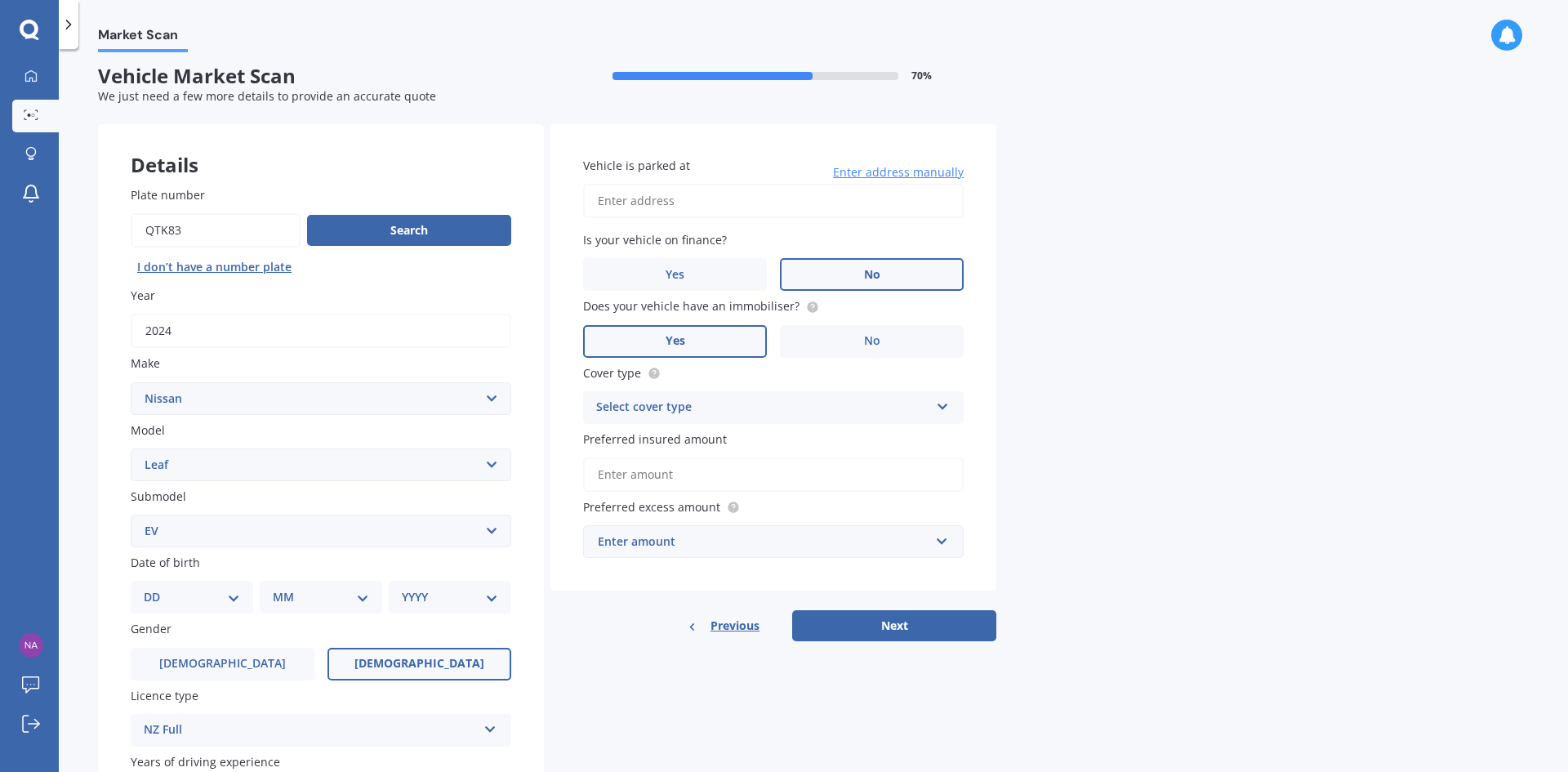
scroll to position [0, 0]
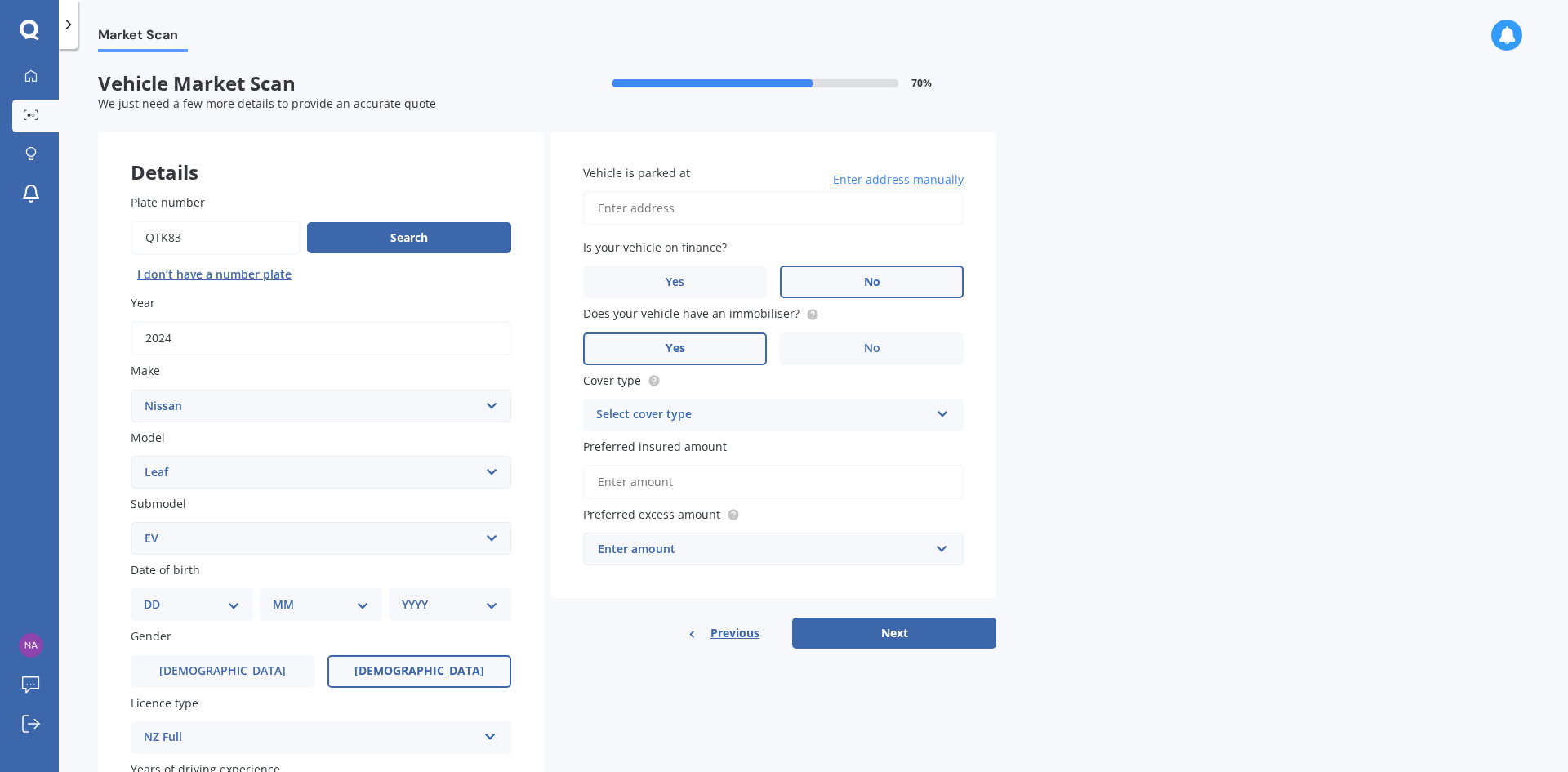
click at [795, 208] on input "Vehicle is parked at" at bounding box center [773, 208] width 380 height 35
type input "[STREET_ADDRESS]"
click at [908, 408] on div "Select cover type" at bounding box center [762, 414] width 333 height 19
click at [741, 450] on div "Comprehensive" at bounding box center [773, 446] width 379 height 30
click at [840, 483] on input "Preferred insured amount" at bounding box center [773, 482] width 380 height 35
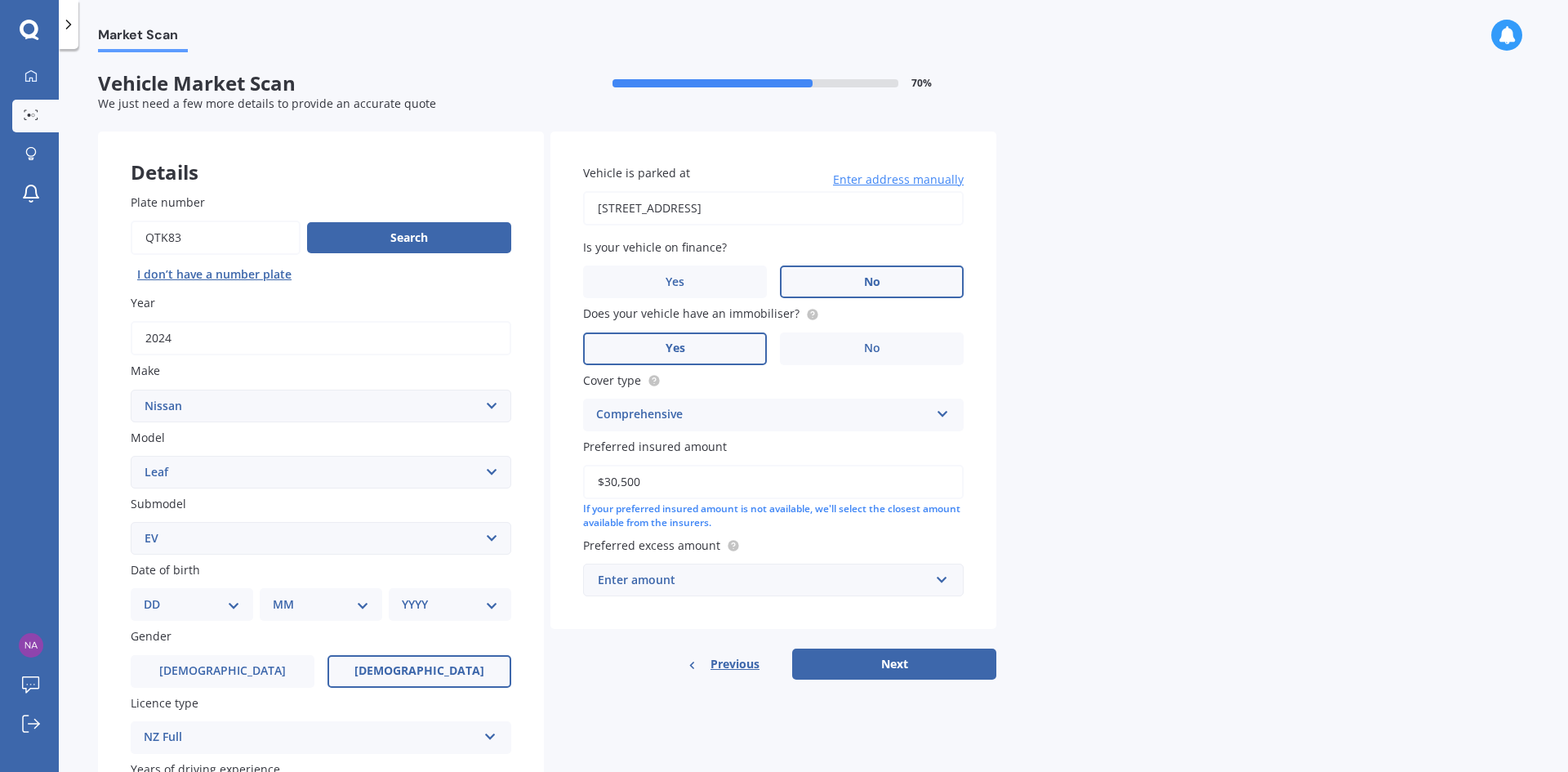
type input "$30,500"
click at [838, 571] on div "Enter amount" at bounding box center [763, 580] width 331 height 18
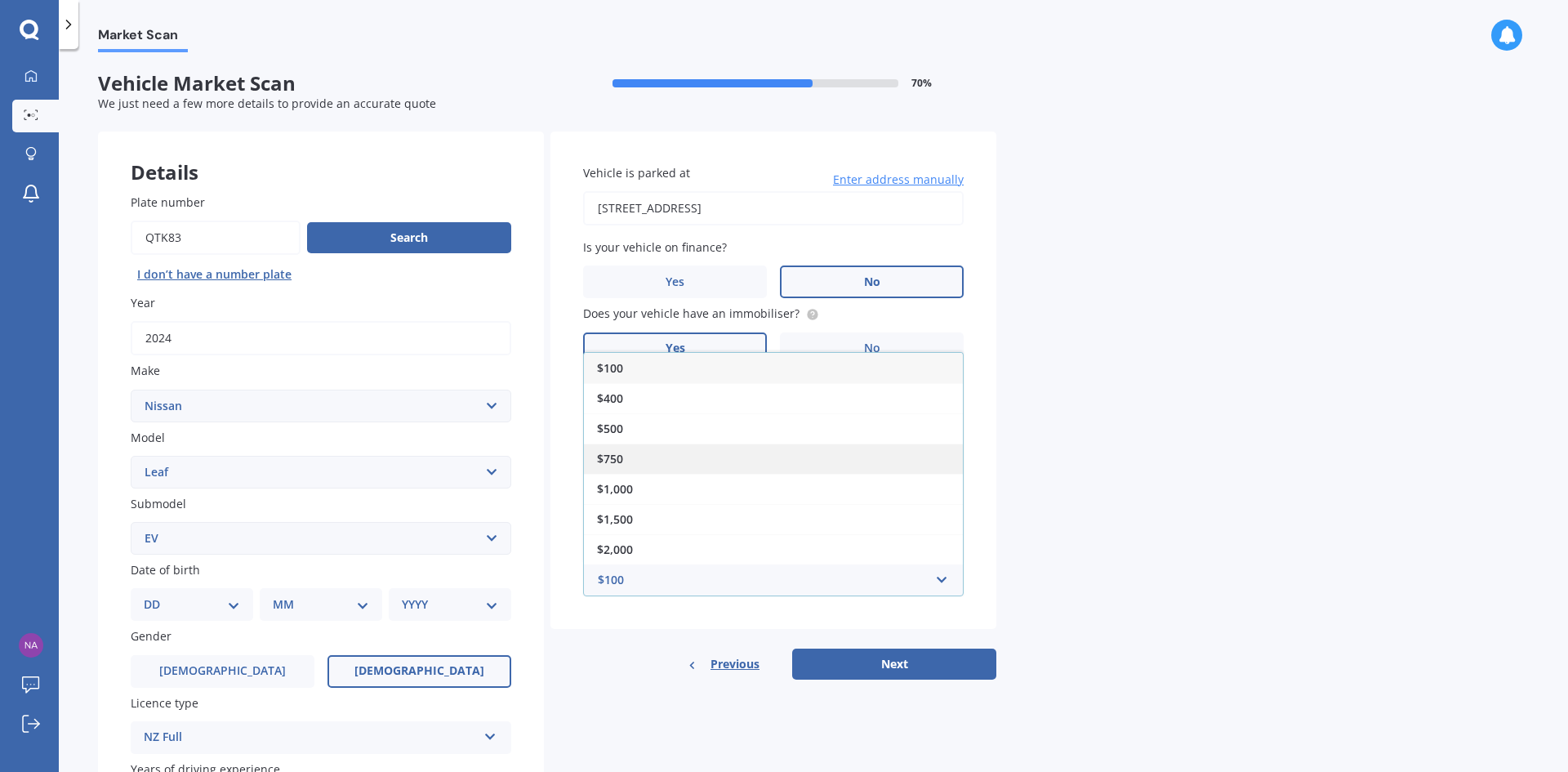
click at [617, 450] on div "$750" at bounding box center [773, 459] width 379 height 30
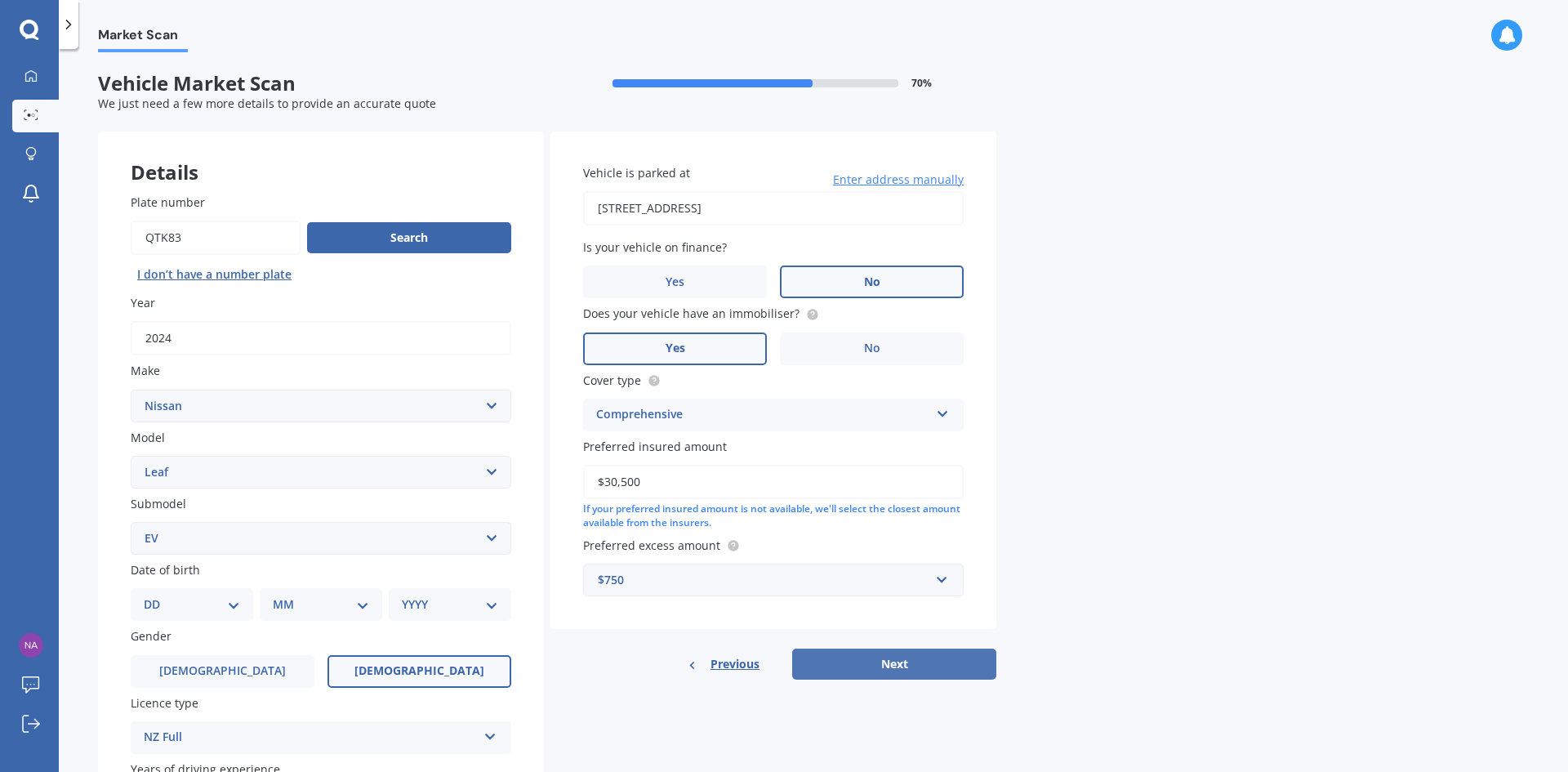
click at [872, 660] on button "Next" at bounding box center [894, 664] width 204 height 31
click at [192, 619] on div "DD 01 02 03 04 05 06 07 08 09 10 11 12 13 14 15 16 17 18 19 20 21 22 23 24 25 2…" at bounding box center [201, 604] width 116 height 33
click at [197, 609] on select "DD 01 02 03 04 05 06 07 08 09 10 11 12 13 14 15 16 17 18 19 20 21 22 23 24 25 2…" at bounding box center [202, 604] width 90 height 18
select select "18"
click at [157, 596] on select "DD 01 02 03 04 05 06 07 08 09 10 11 12 13 14 15 16 17 18 19 20 21 22 23 24 25 2…" at bounding box center [202, 604] width 90 height 18
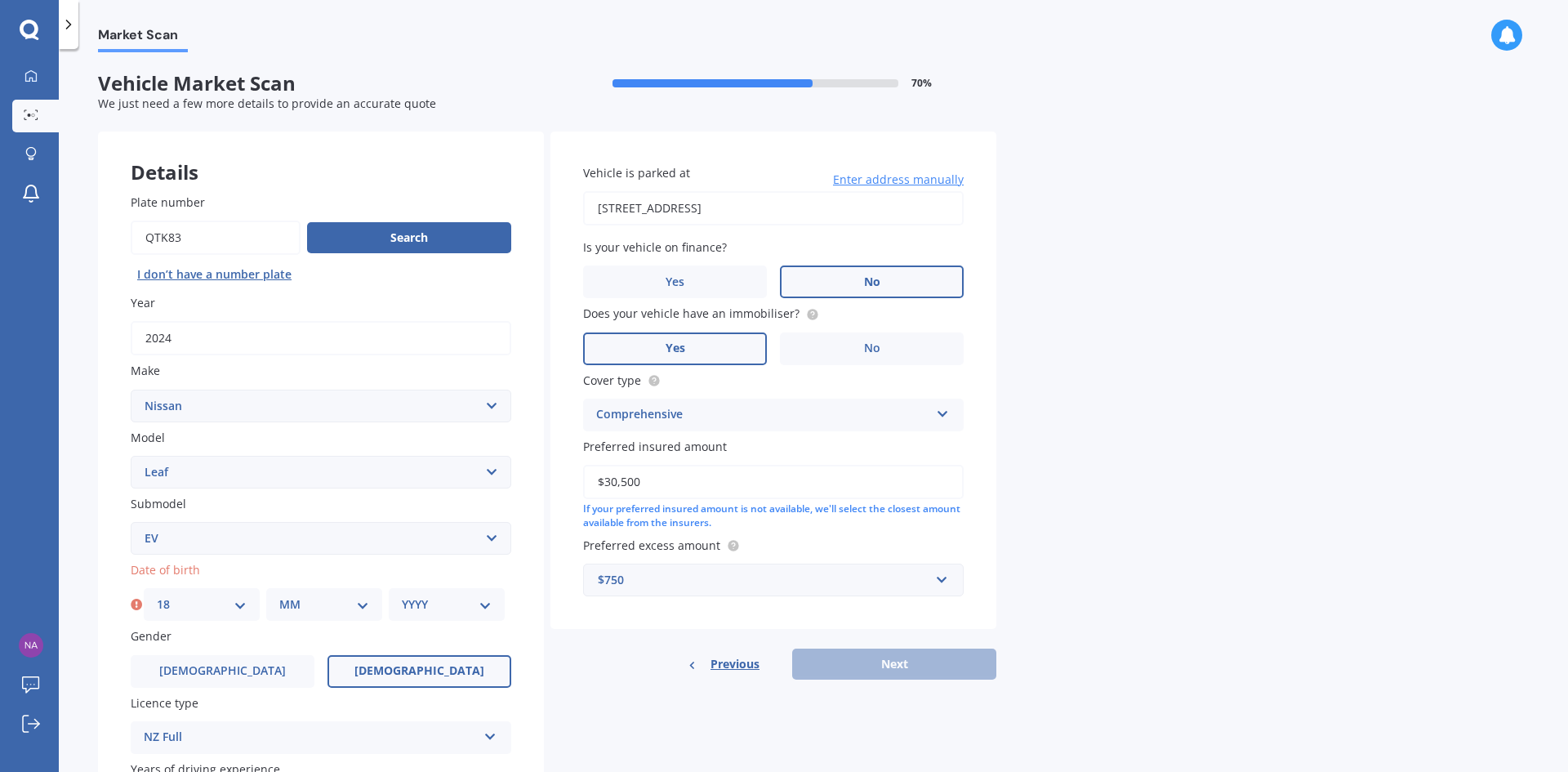
click at [295, 600] on select "MM 01 02 03 04 05 06 07 08 09 10 11 12" at bounding box center [324, 604] width 90 height 18
select select "07"
click at [279, 596] on select "MM 01 02 03 04 05 06 07 08 09 10 11 12" at bounding box center [324, 604] width 90 height 18
click at [397, 612] on div "YYYY 2025 2024 2023 2022 2021 2020 2019 2018 2017 2016 2015 2014 2013 2012 2011…" at bounding box center [446, 604] width 116 height 33
click at [418, 600] on select "YYYY 2025 2024 2023 2022 2021 2020 2019 2018 2017 2016 2015 2014 2013 2012 2011…" at bounding box center [446, 604] width 90 height 18
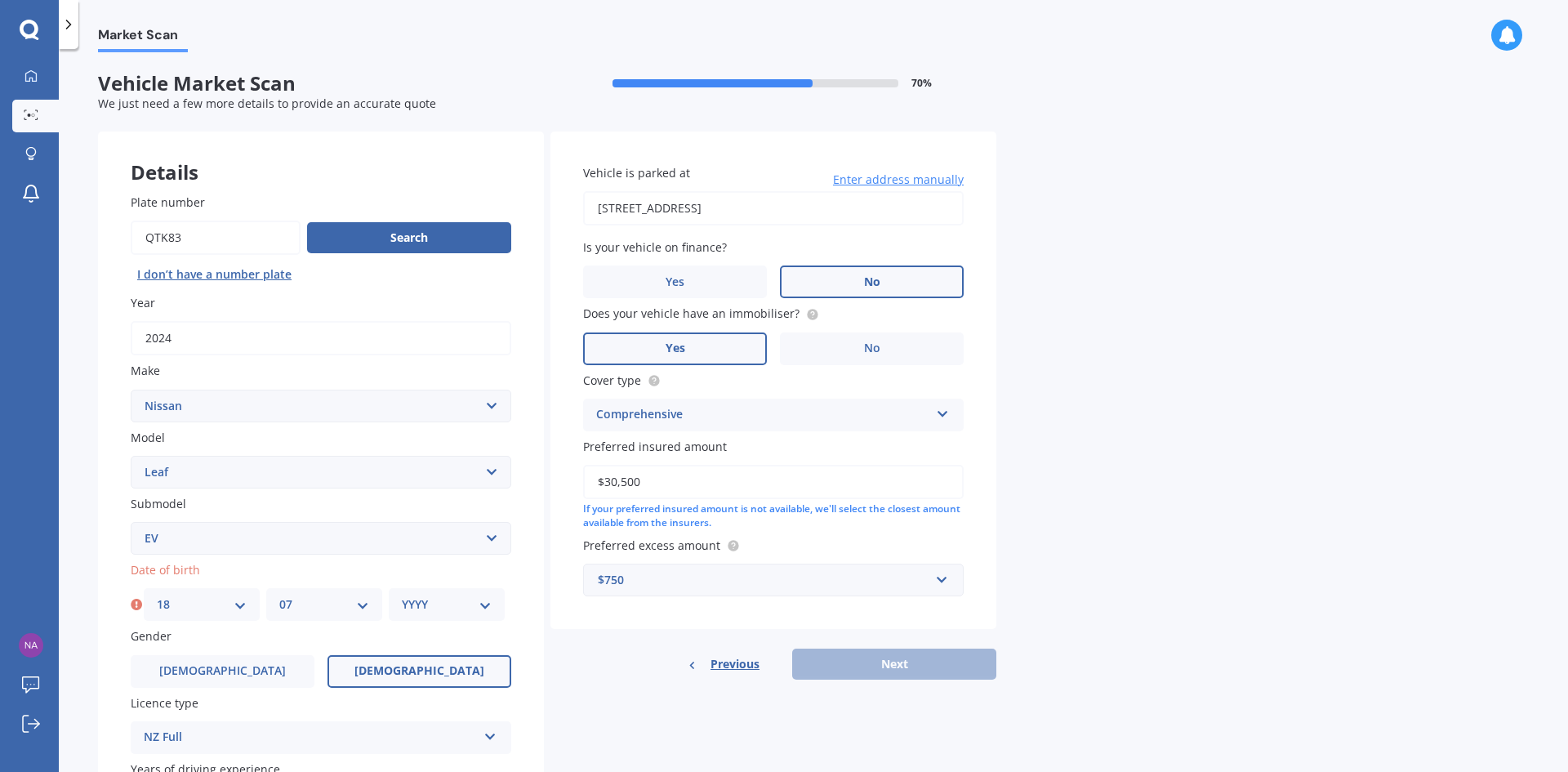
select select "1986"
click at [401, 596] on select "YYYY 2025 2024 2023 2022 2021 2020 2019 2018 2017 2016 2015 2014 2013 2012 2011…" at bounding box center [446, 604] width 90 height 18
click at [887, 653] on button "Next" at bounding box center [894, 664] width 204 height 31
select select "18"
select select "07"
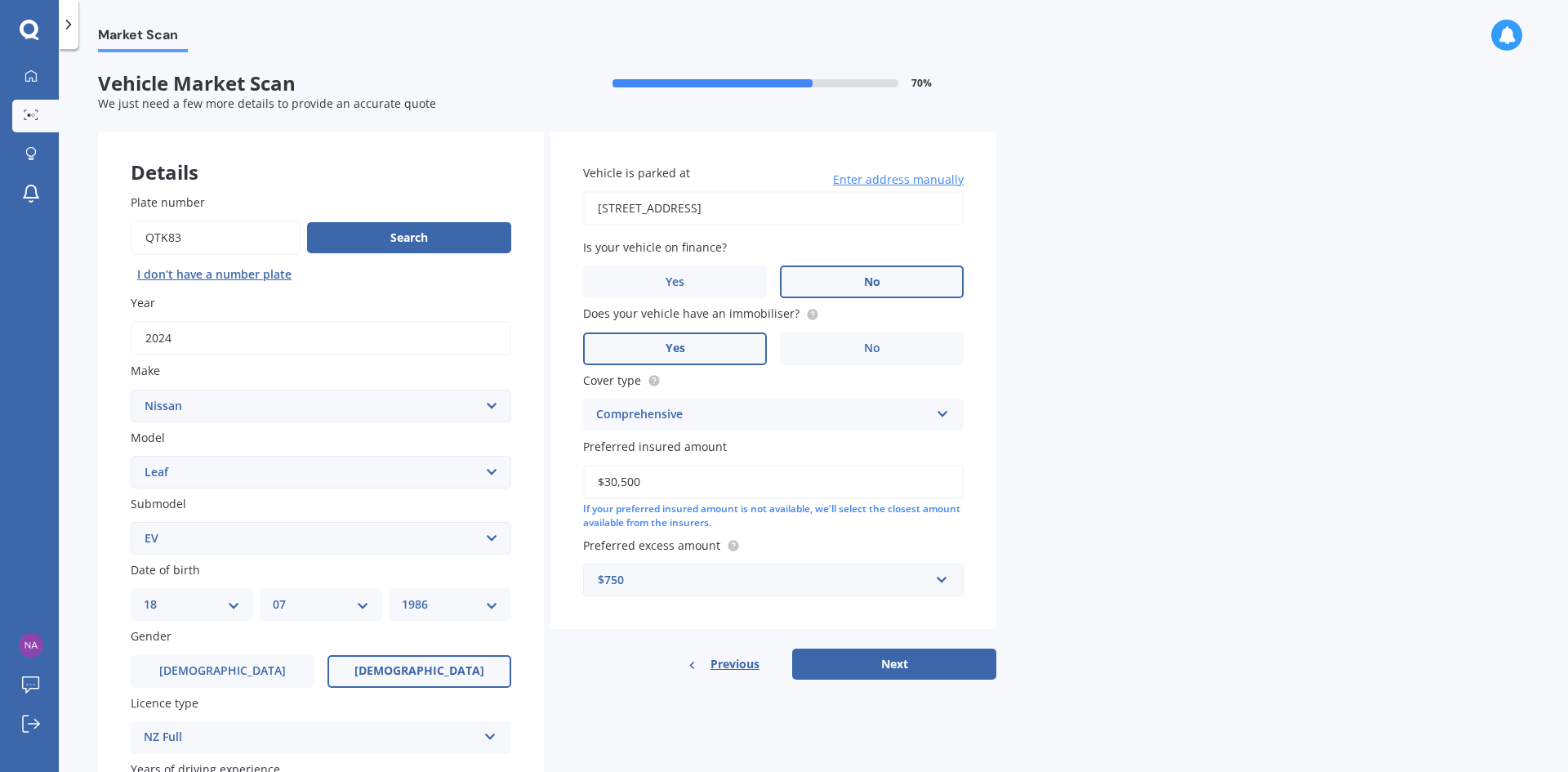
select select "1986"
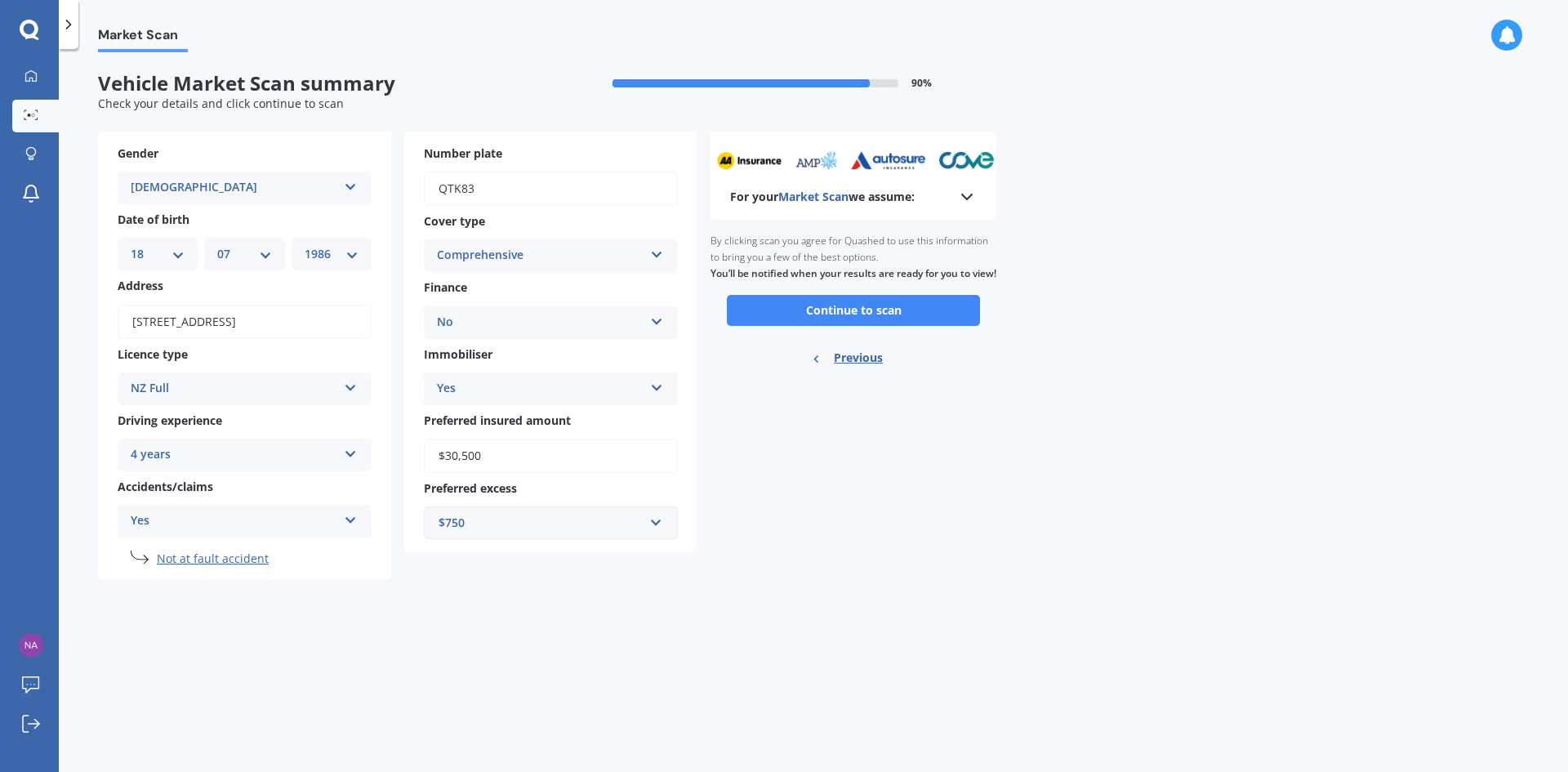
click at [970, 193] on icon at bounding box center [967, 197] width 19 height 19
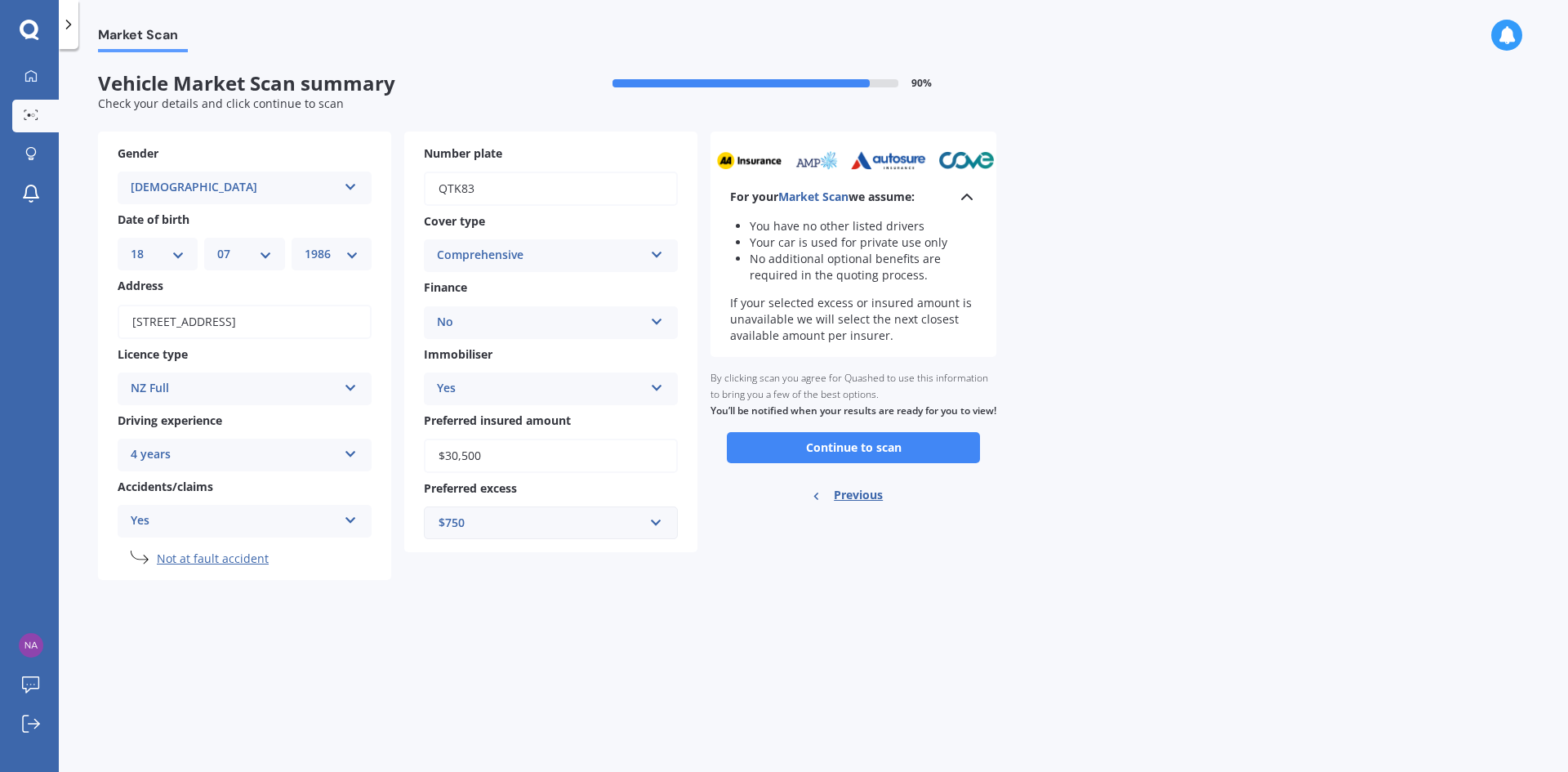
drag, startPoint x: 881, startPoint y: 441, endPoint x: 875, endPoint y: 451, distance: 11.7
click at [878, 432] on div "By clicking scan you agree for Quashed to use this information to bring you a f…" at bounding box center [853, 394] width 286 height 75
drag, startPoint x: 875, startPoint y: 451, endPoint x: 873, endPoint y: 460, distance: 9.2
click at [875, 453] on button "Continue to scan" at bounding box center [854, 447] width 253 height 31
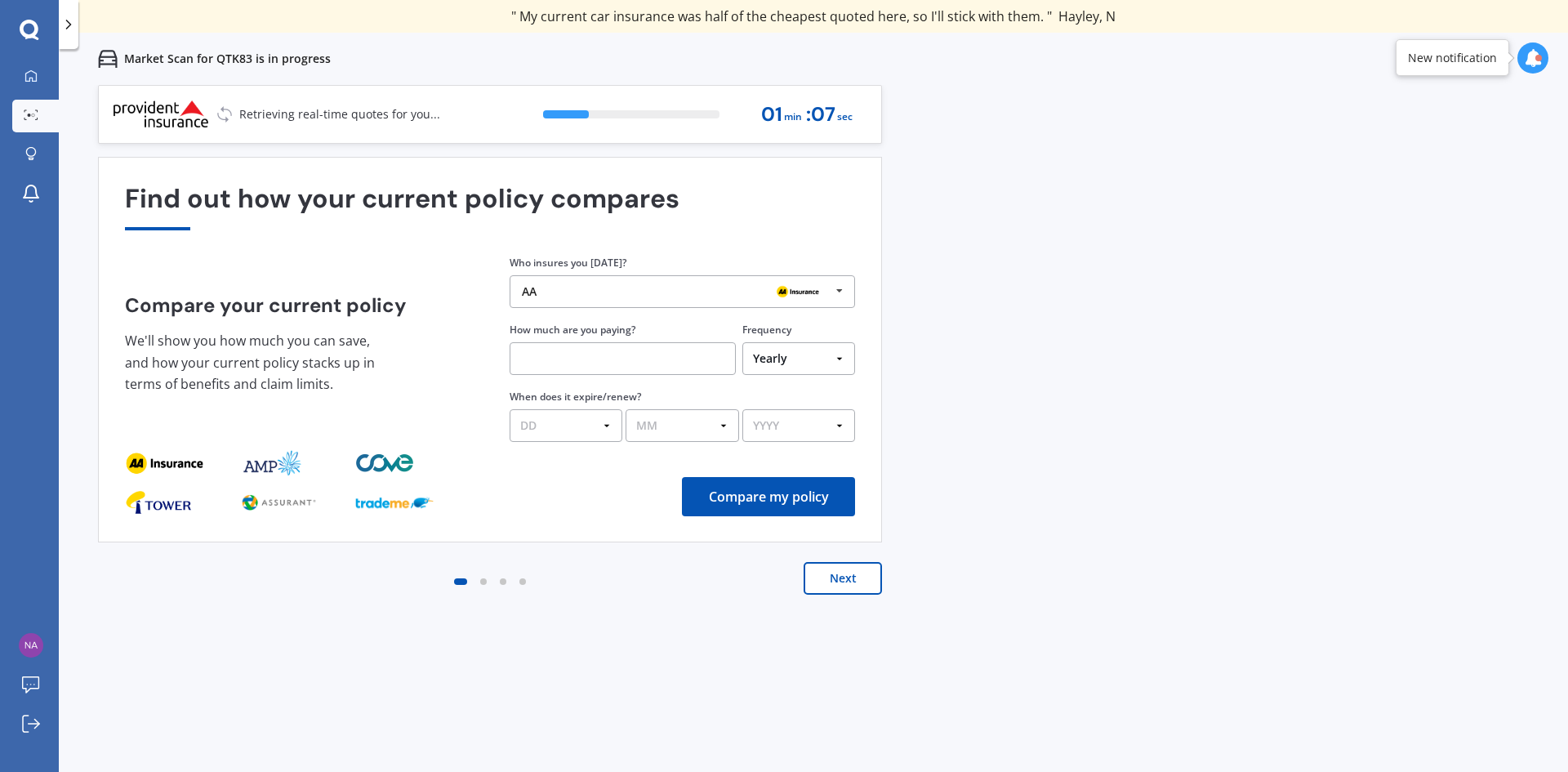
click at [788, 289] on img at bounding box center [798, 291] width 52 height 19
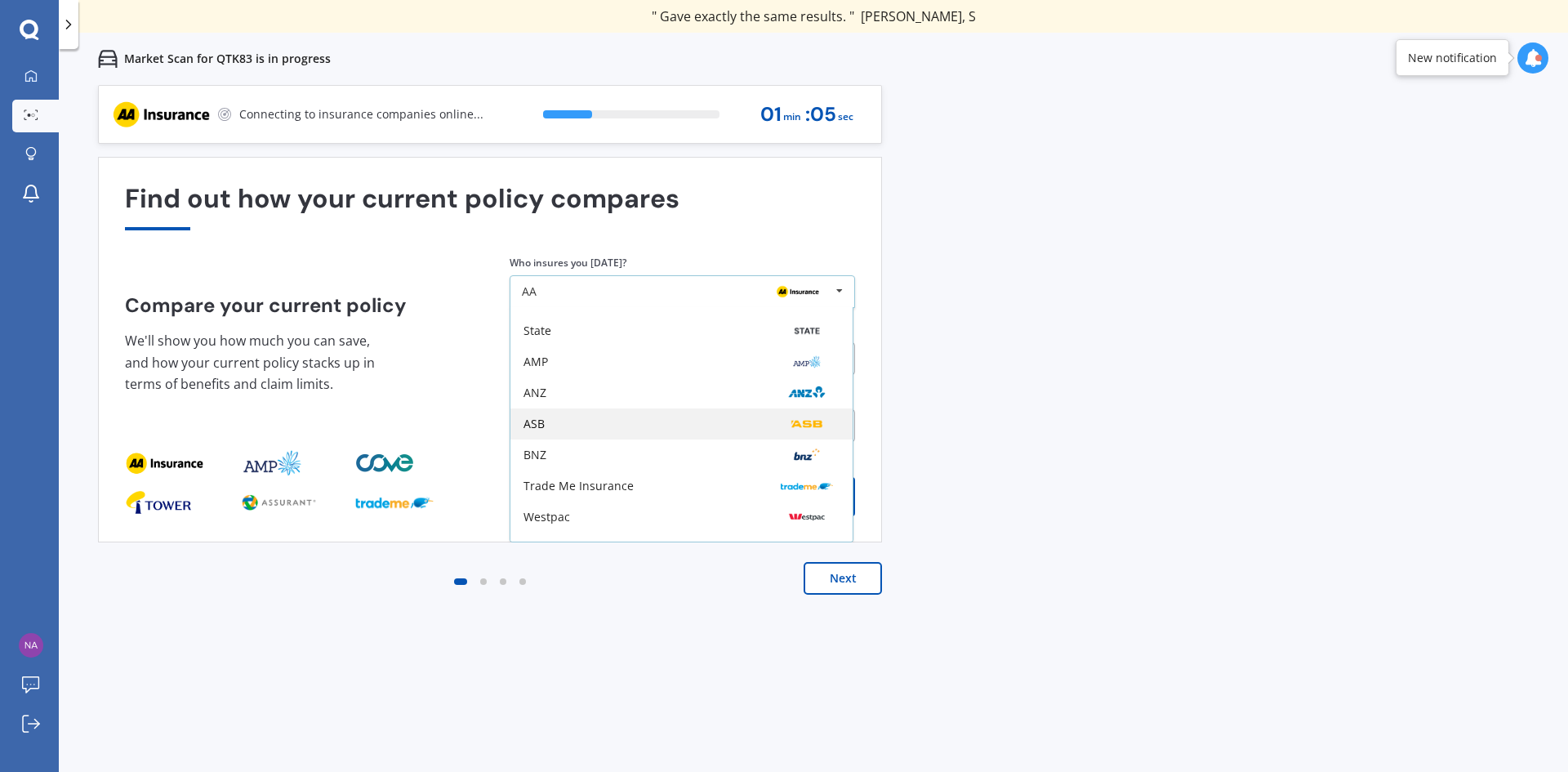
scroll to position [107, 0]
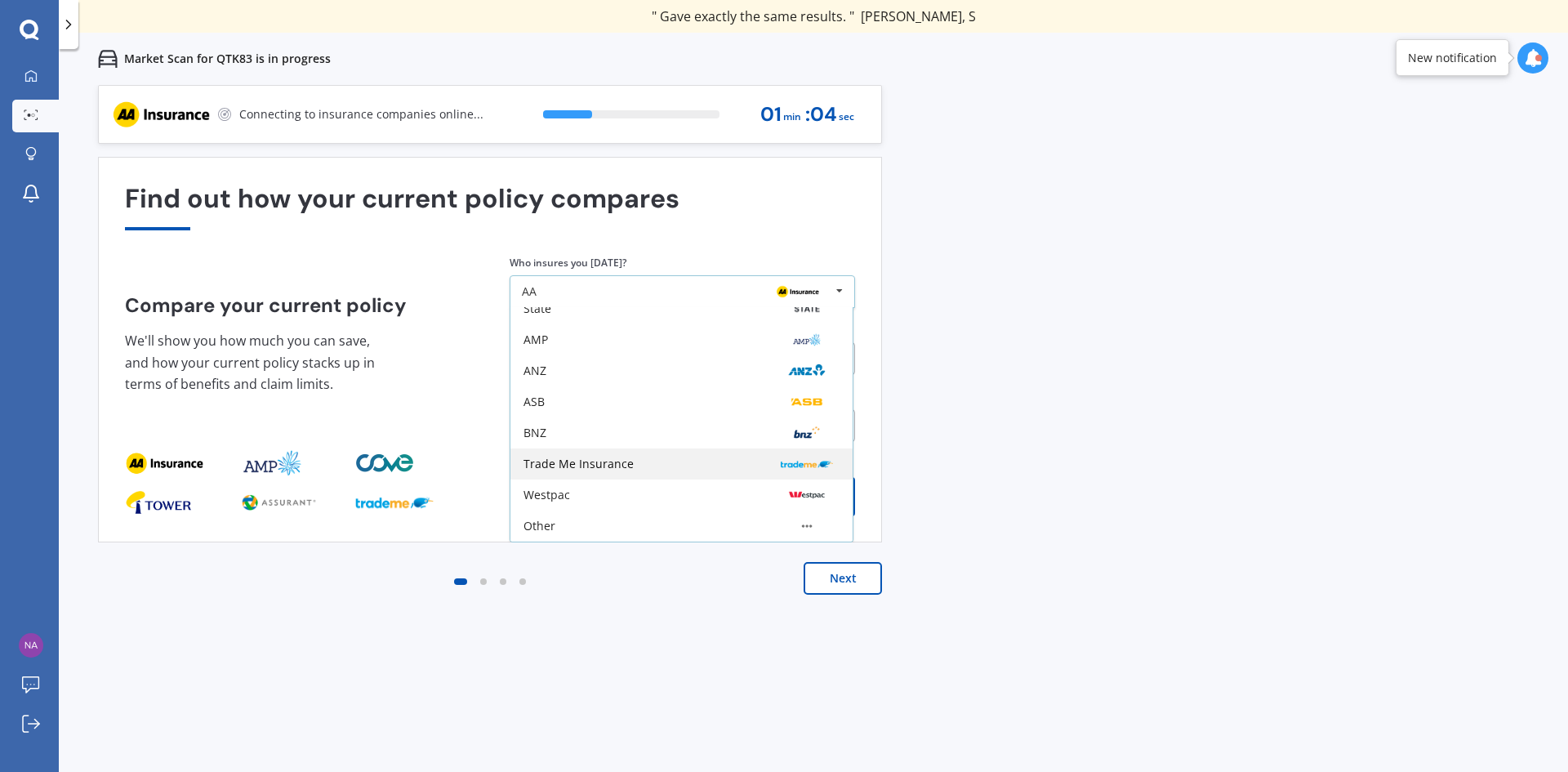
click at [657, 469] on div "Trade Me Insurance" at bounding box center [682, 463] width 316 height 13
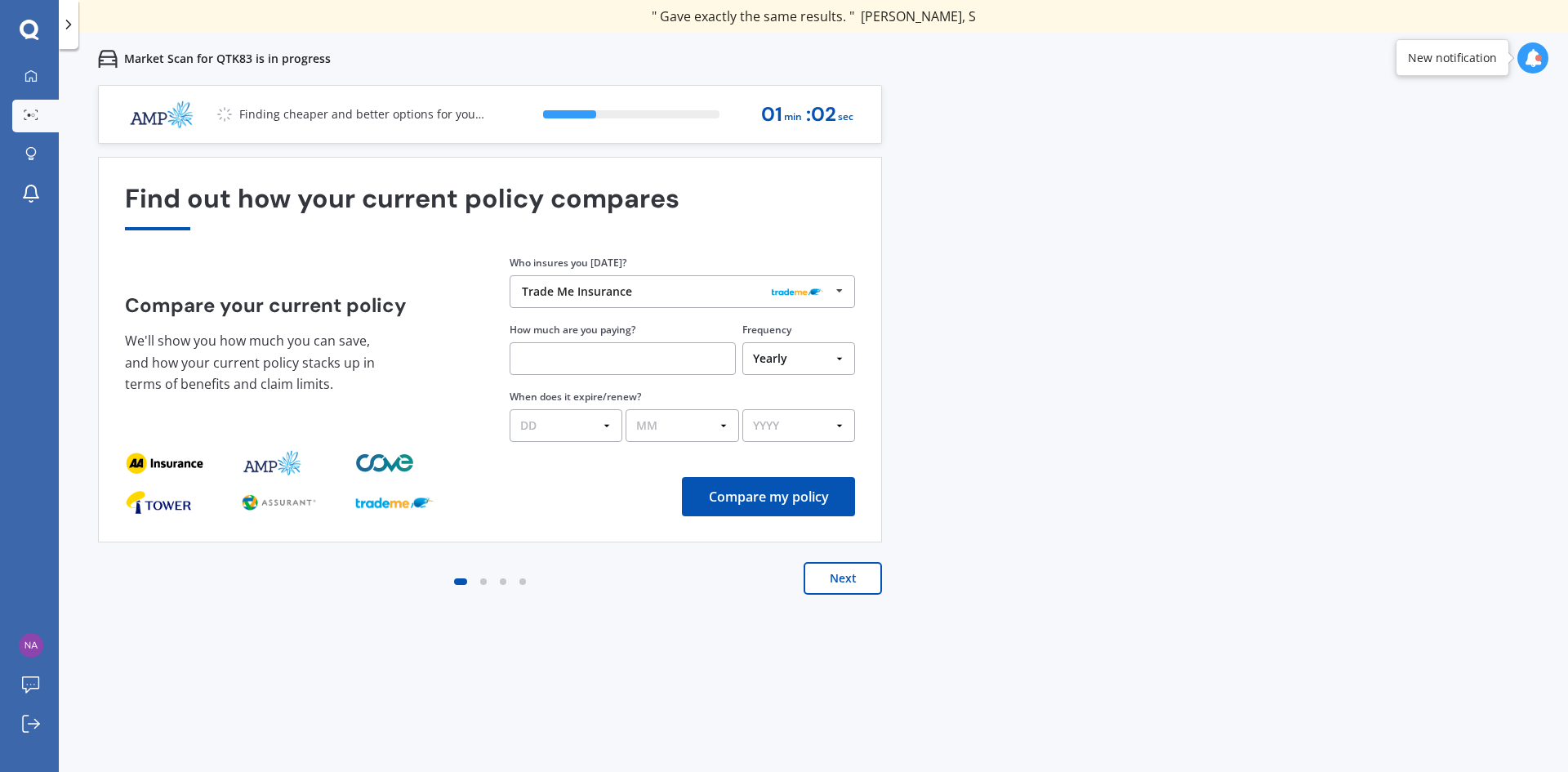
click at [653, 362] on input "text" at bounding box center [622, 359] width 226 height 33
type input "$970.00"
click at [597, 414] on select "DD 01 02 03 04 05 06 07 08 09 10 11 12 13 14 15 16 17 18 19 20 21 22 23 24 25 2…" at bounding box center [566, 425] width 113 height 33
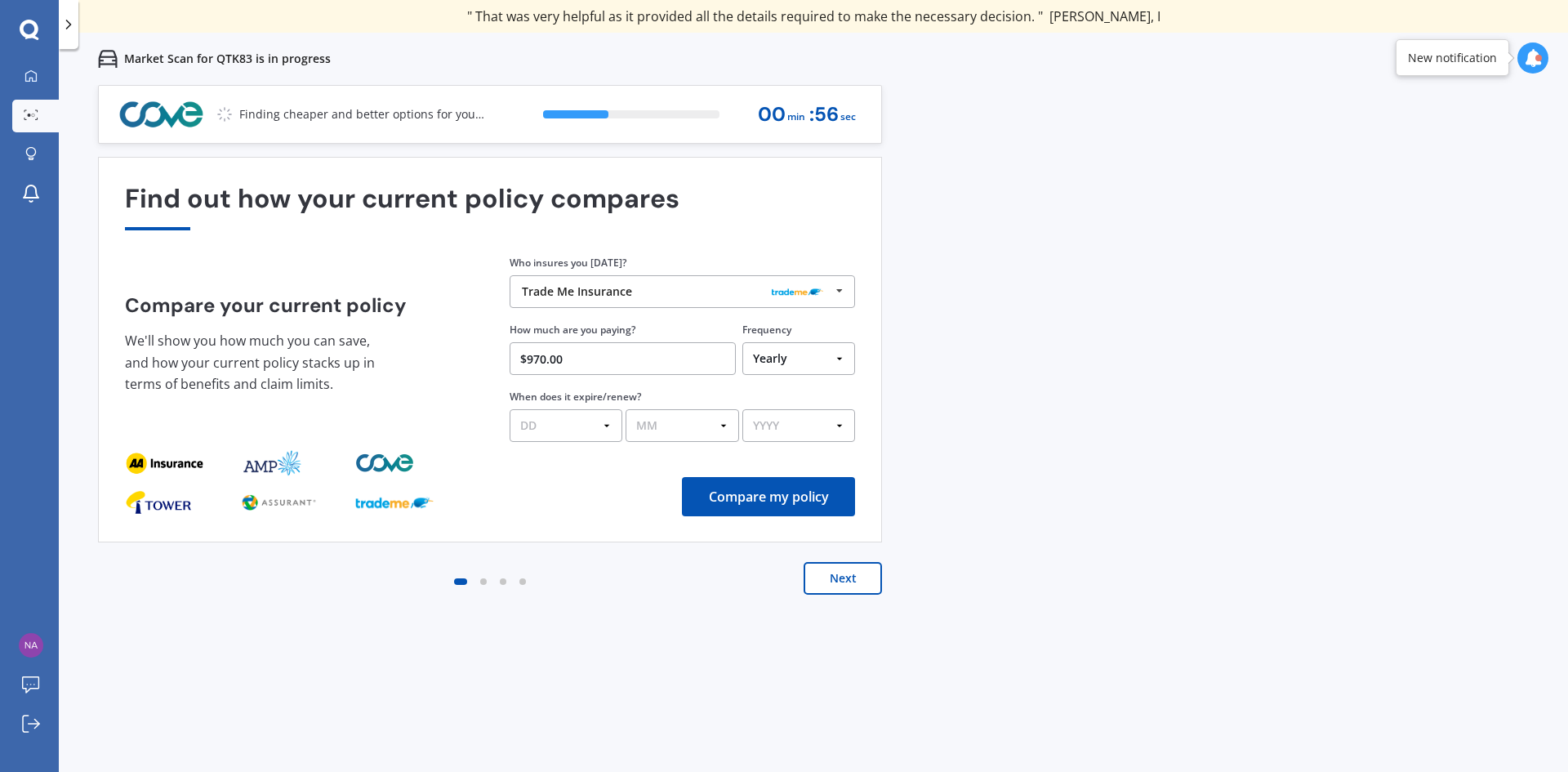
select select "11"
click at [509, 409] on select "DD 01 02 03 04 05 06 07 08 09 10 11 12 13 14 15 16 17 18 19 20 21 22 23 24 25 2…" at bounding box center [566, 425] width 113 height 33
click at [682, 421] on select "MM 01 02 03 04 05 06 07 08 09 10 11 12" at bounding box center [682, 425] width 113 height 33
select select "10"
click at [626, 409] on select "MM 01 02 03 04 05 06 07 08 09 10 11 12" at bounding box center [682, 425] width 113 height 33
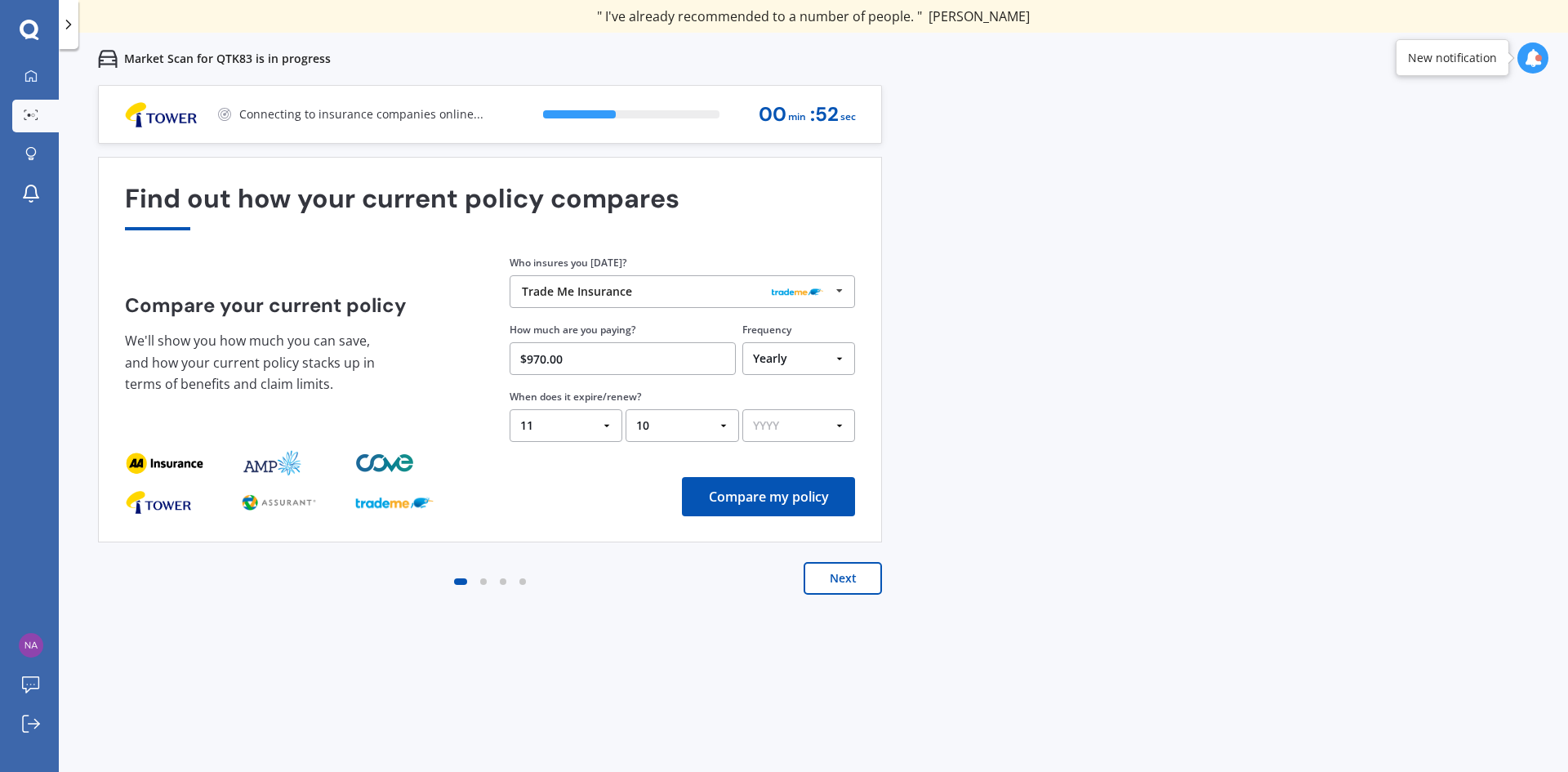
click at [777, 424] on select "YYYY 2026 2025 2024" at bounding box center [799, 425] width 113 height 33
select select "2025"
click at [742, 409] on select "YYYY 2026 2025 2024" at bounding box center [799, 425] width 113 height 33
click at [764, 496] on button "Compare my policy" at bounding box center [768, 496] width 173 height 39
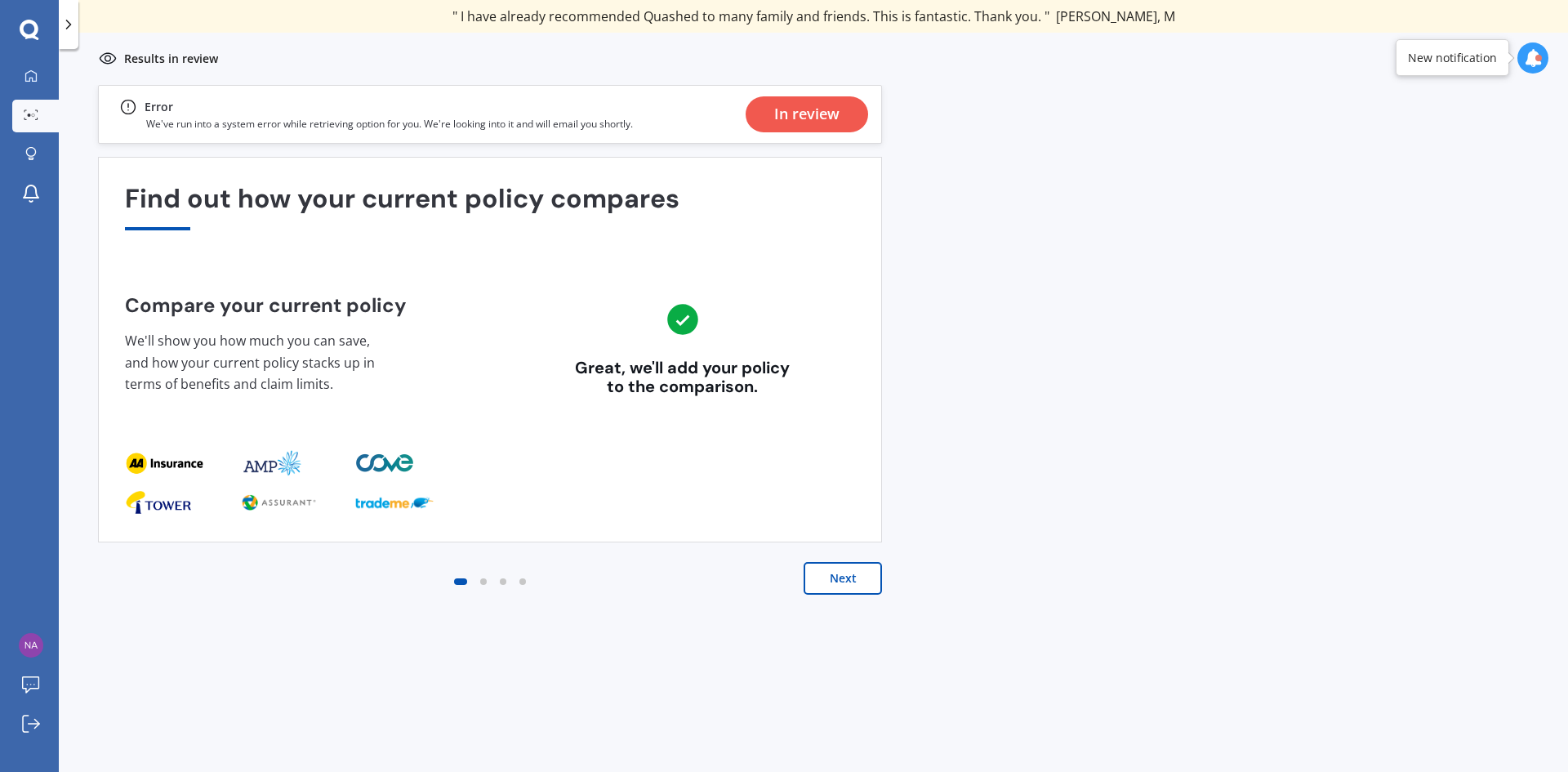
click at [836, 576] on button "Next" at bounding box center [843, 578] width 78 height 33
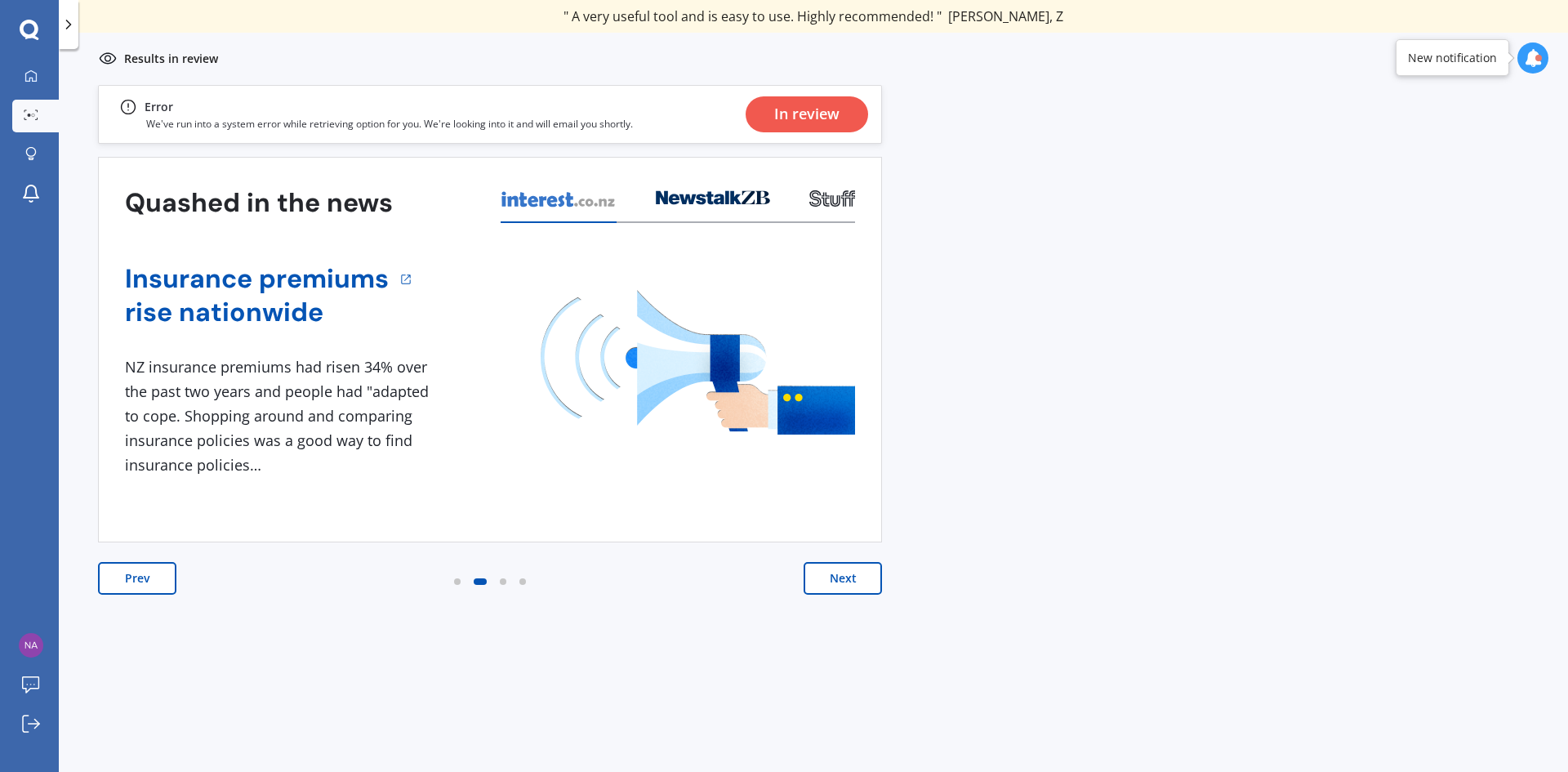
click at [851, 575] on button "Next" at bounding box center [843, 578] width 78 height 33
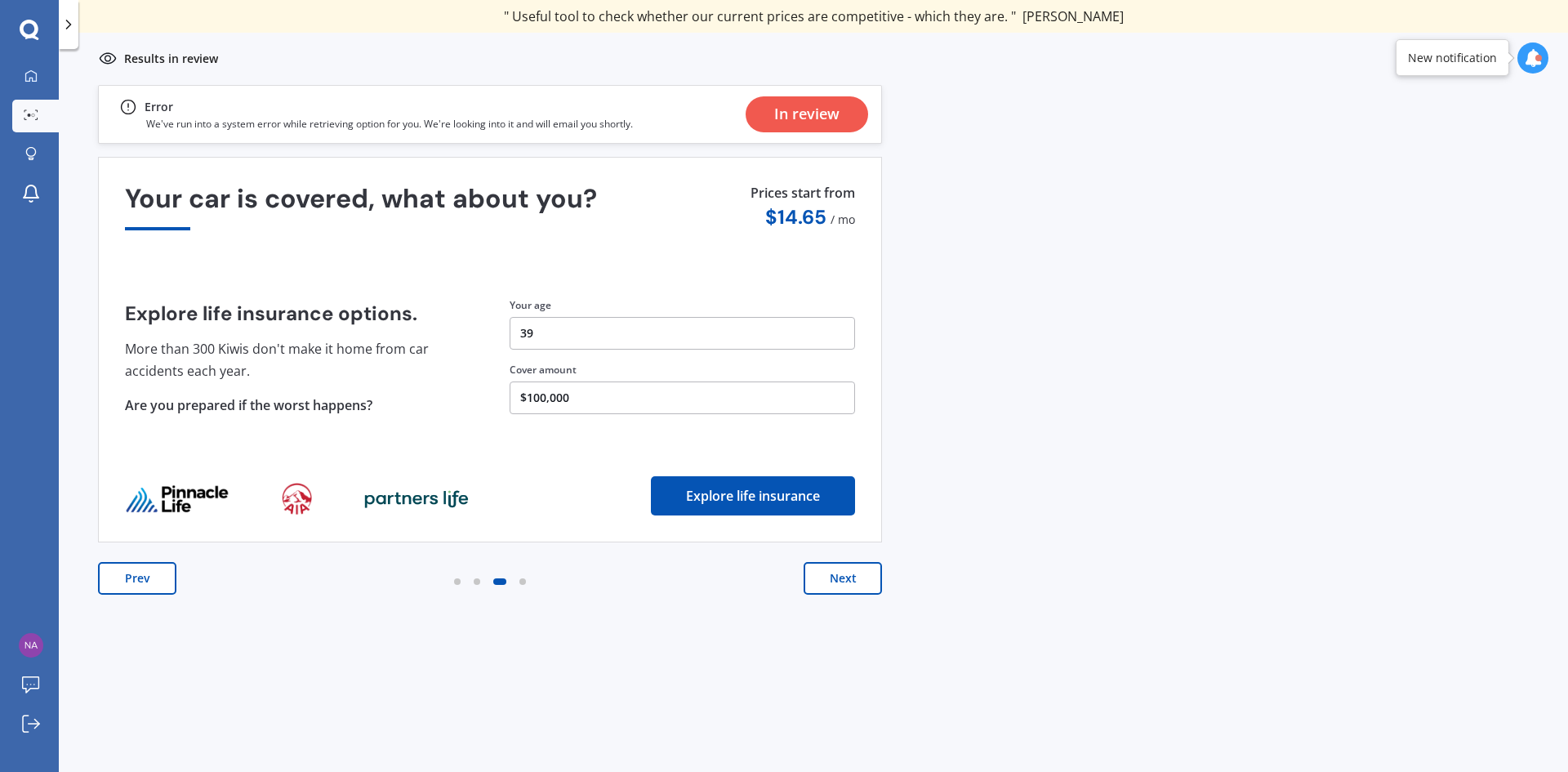
click at [851, 575] on button "Next" at bounding box center [843, 578] width 78 height 33
